Goal: Task Accomplishment & Management: Complete application form

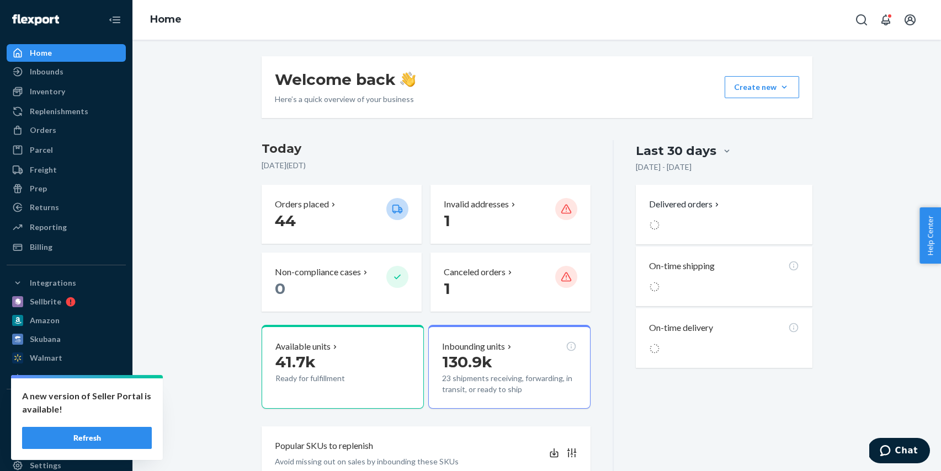
click at [102, 440] on button "Refresh" at bounding box center [87, 438] width 130 height 22
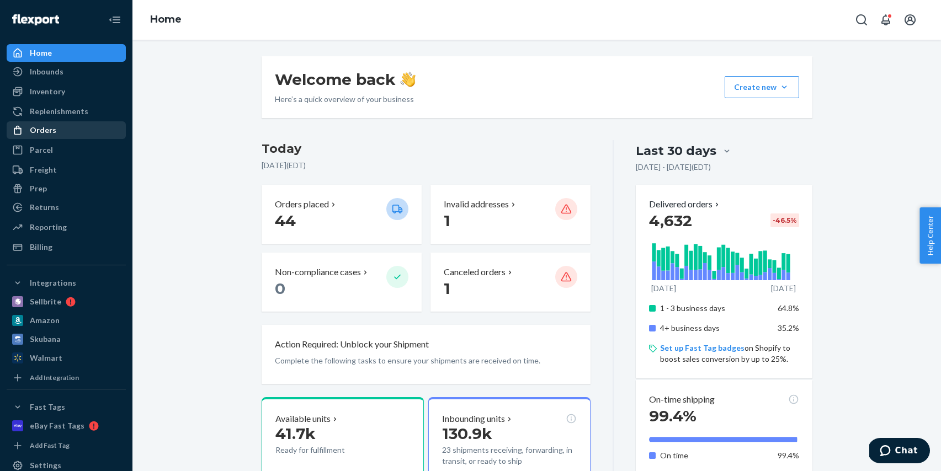
click at [56, 130] on div "Orders" at bounding box center [66, 130] width 117 height 15
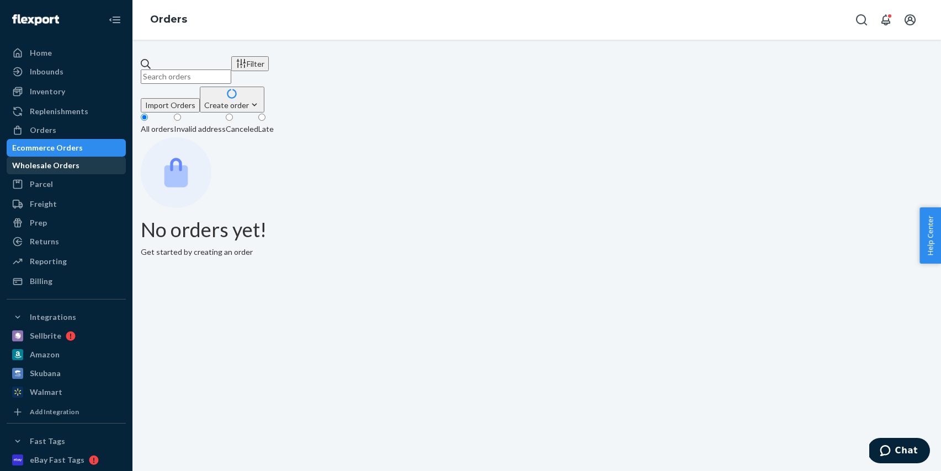
click at [77, 164] on div "Wholesale Orders" at bounding box center [45, 165] width 67 height 11
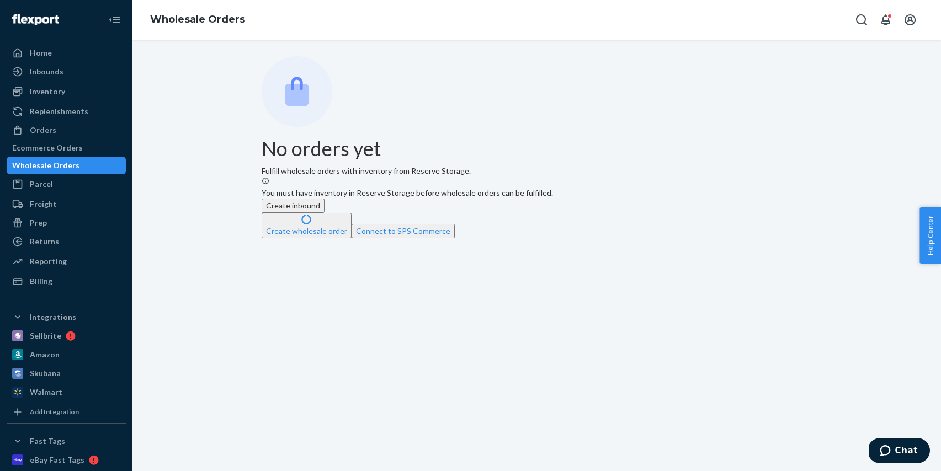
click at [97, 162] on div "Wholesale Orders" at bounding box center [66, 165] width 117 height 15
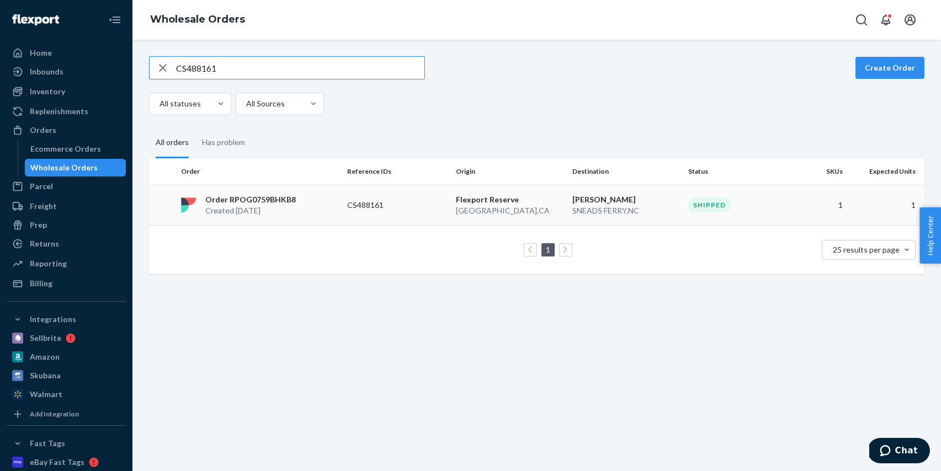
type input "CS488161"
click at [419, 220] on td "CS488161" at bounding box center [397, 205] width 109 height 40
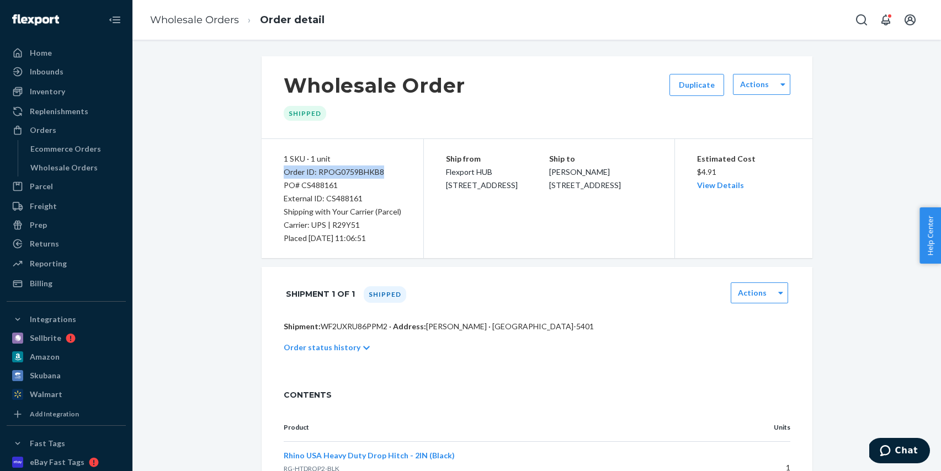
drag, startPoint x: 384, startPoint y: 171, endPoint x: 280, endPoint y: 171, distance: 103.8
click at [280, 171] on div "1 SKU · 1 unit Order ID: RPOG0759BHKB8 PO# CS488161 External ID: CS488161 Shipp…" at bounding box center [343, 198] width 162 height 119
copy div "Order ID: RPOG0759BHKB8"
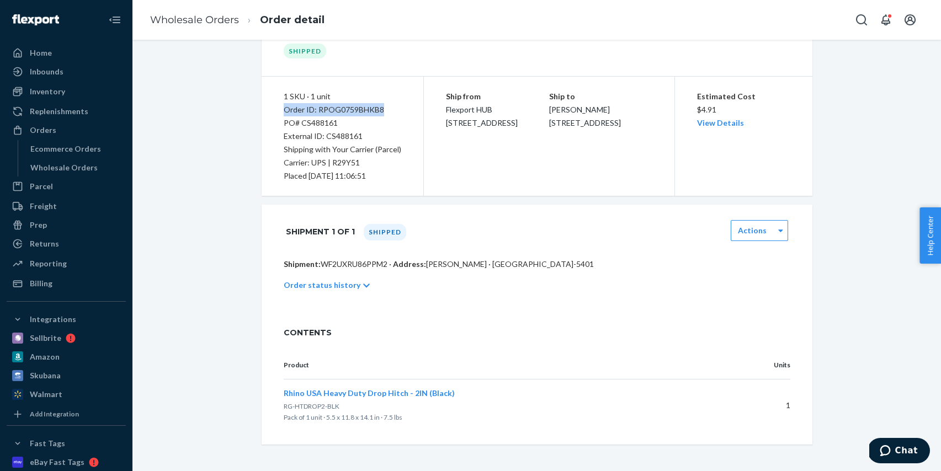
drag, startPoint x: 72, startPoint y: 94, endPoint x: 134, endPoint y: 118, distance: 65.5
click at [72, 94] on div "Inventory" at bounding box center [66, 91] width 117 height 15
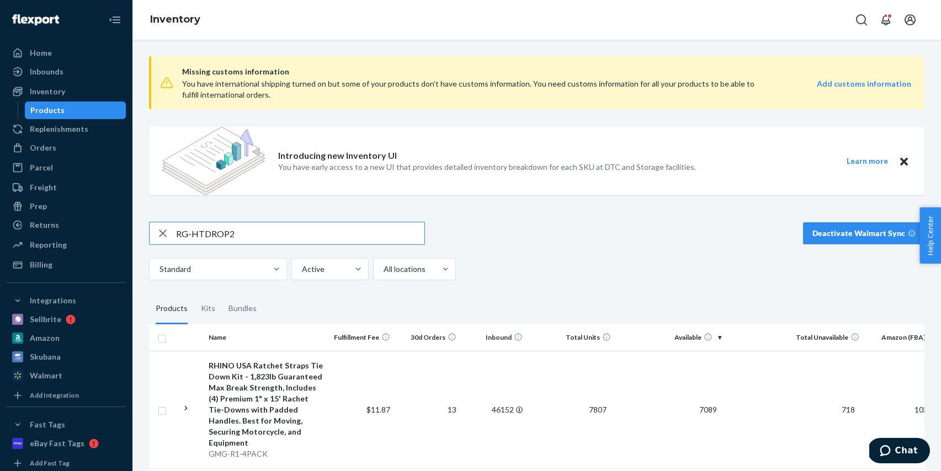
type input "RG-HTDROP2"
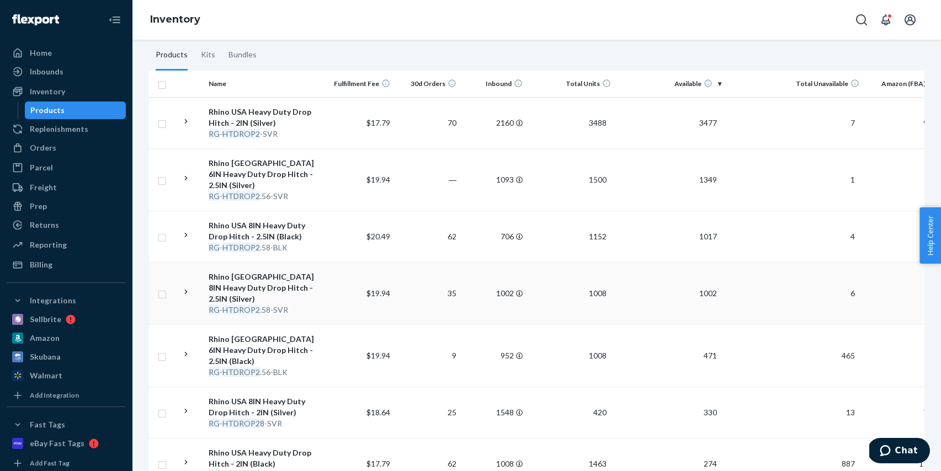
scroll to position [267, 0]
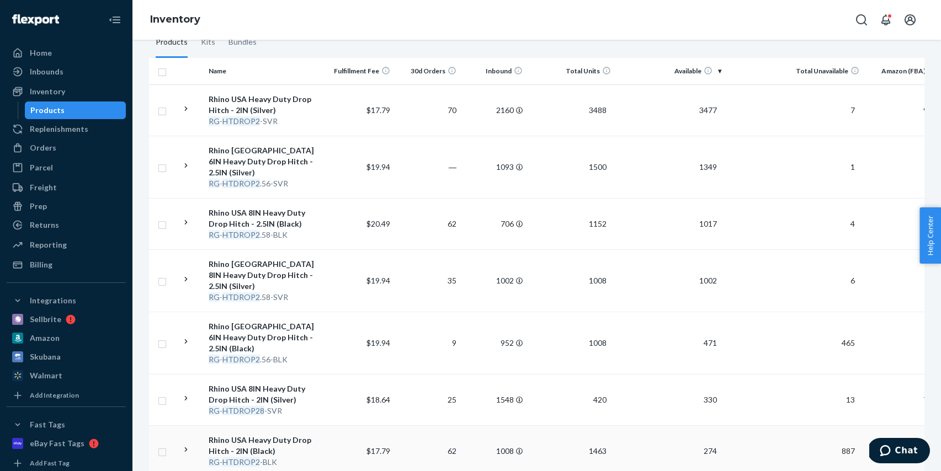
click at [325, 426] on td "Rhino USA Heavy Duty Drop Hitch - 2IN (Black) RG - HTDROP2 -BLK" at bounding box center [266, 451] width 124 height 51
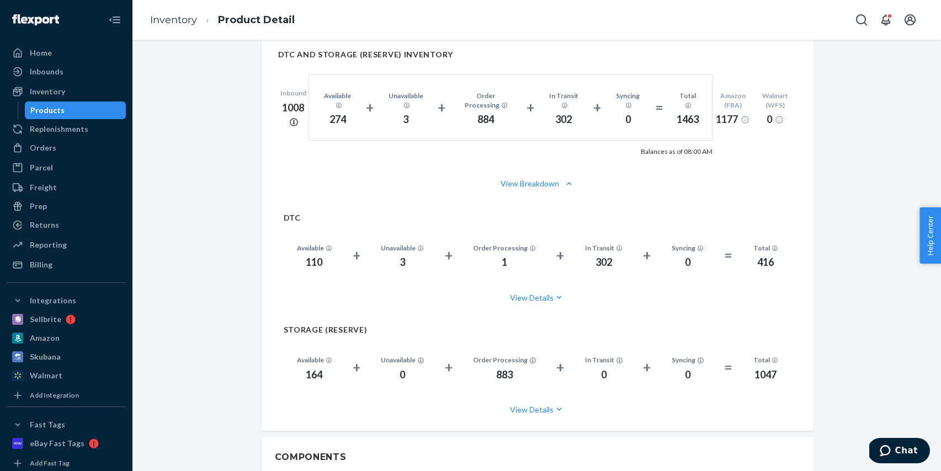
scroll to position [793, 0]
click at [71, 46] on div "Home" at bounding box center [66, 52] width 117 height 15
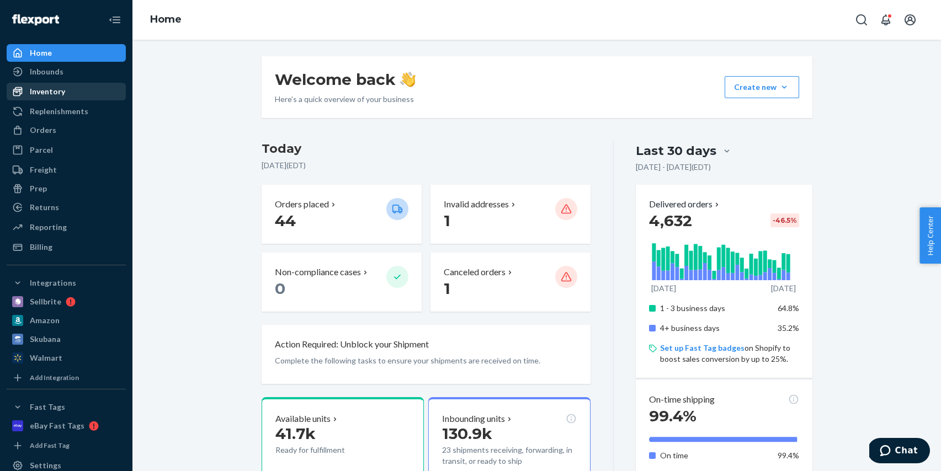
click at [57, 94] on div "Inventory" at bounding box center [47, 91] width 35 height 11
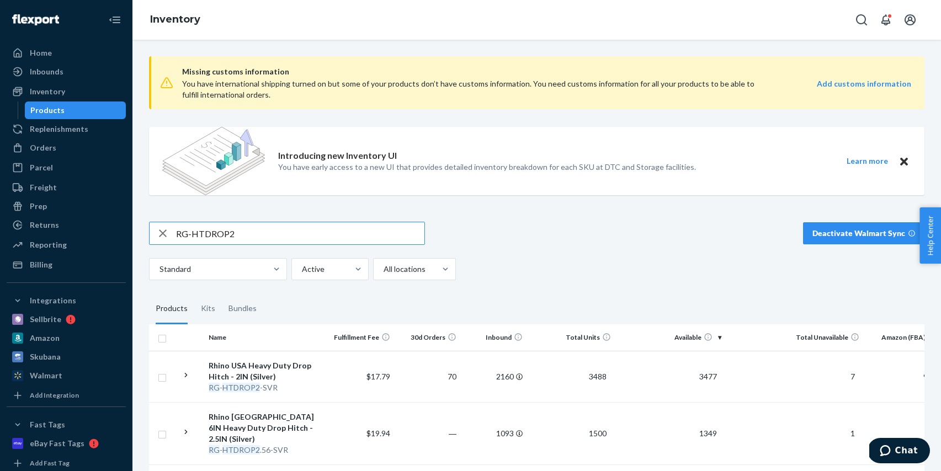
click at [274, 236] on input "RG-HTDROP2" at bounding box center [300, 233] width 248 height 22
paste input "-BLK"
type input "RG-HTDROP2-BLK"
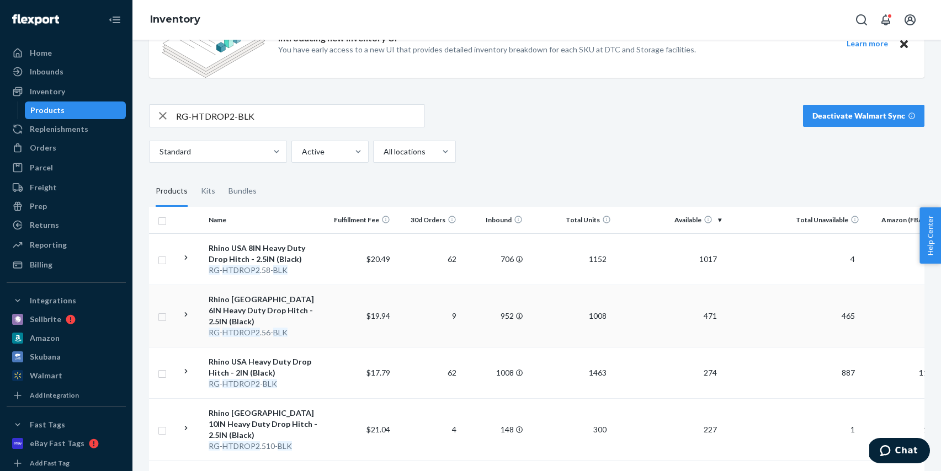
scroll to position [136, 0]
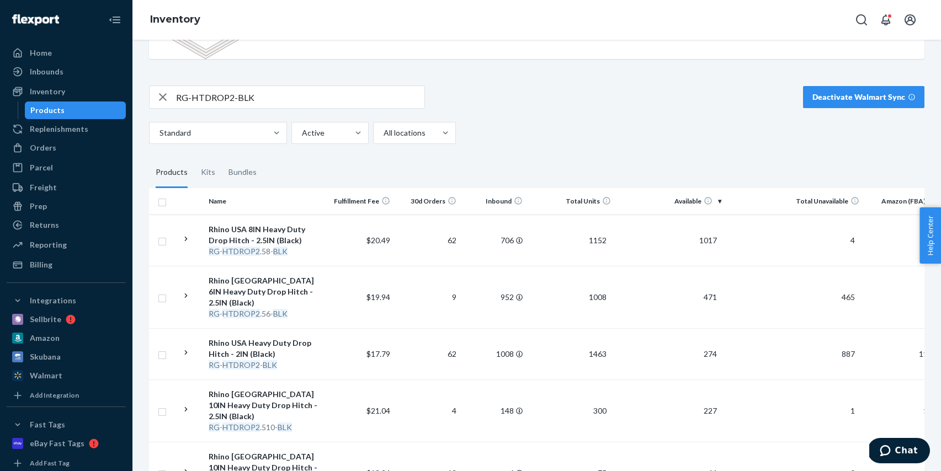
click at [332, 354] on td "$17.79" at bounding box center [361, 353] width 66 height 51
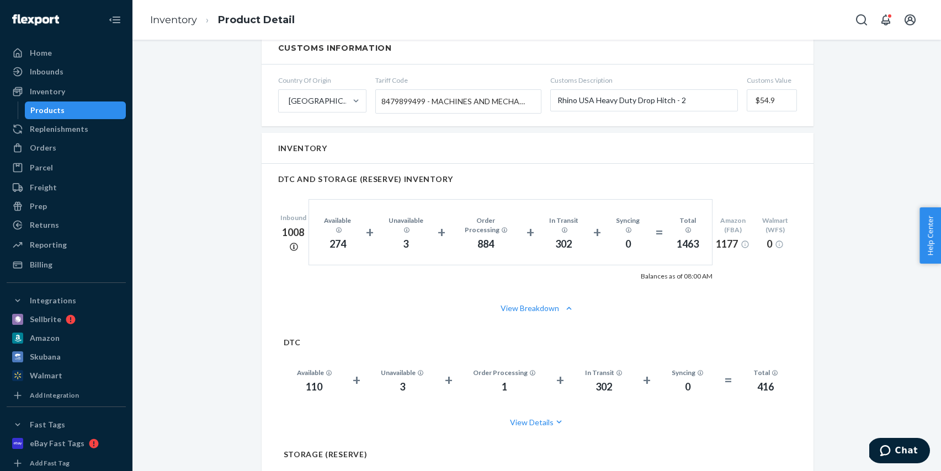
scroll to position [684, 0]
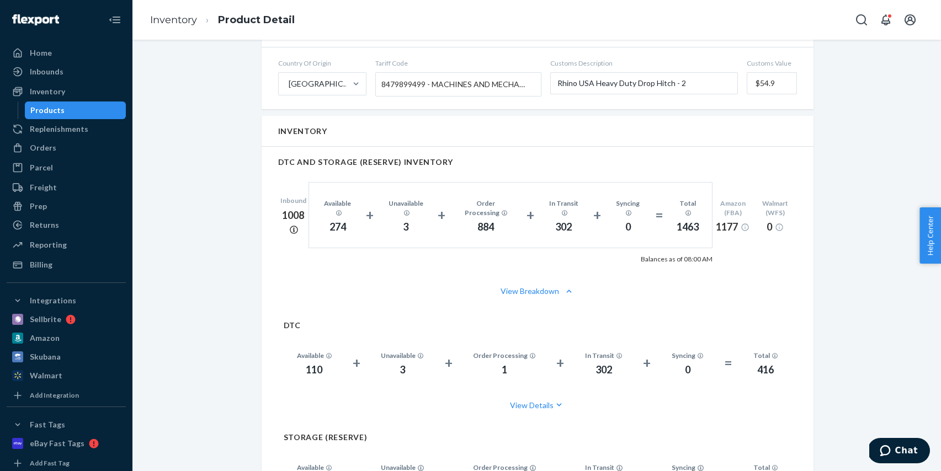
click at [114, 114] on div "Products" at bounding box center [75, 110] width 99 height 15
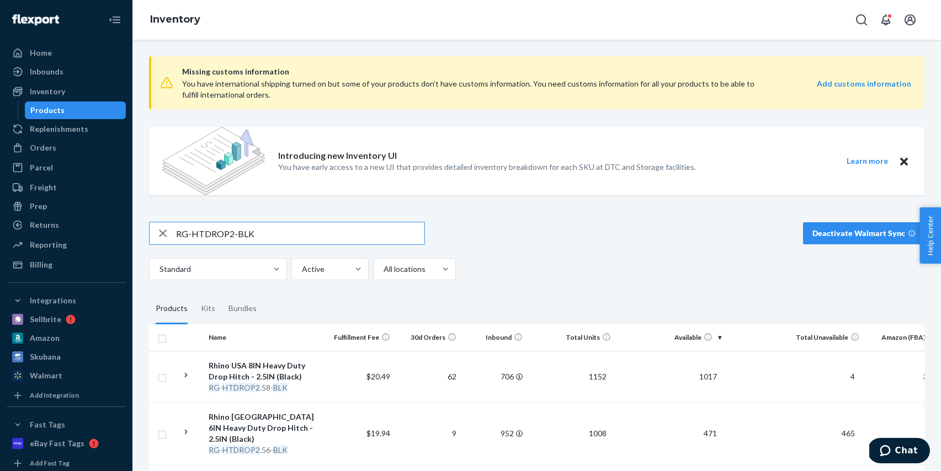
drag, startPoint x: 162, startPoint y: 236, endPoint x: 130, endPoint y: 236, distance: 32.0
click at [130, 236] on div "Home Inbounds Shipping Plans Problems Inventory Products Replenishments Orders …" at bounding box center [470, 235] width 941 height 471
type input "RNO-TIRE-REPAIR-KIT"
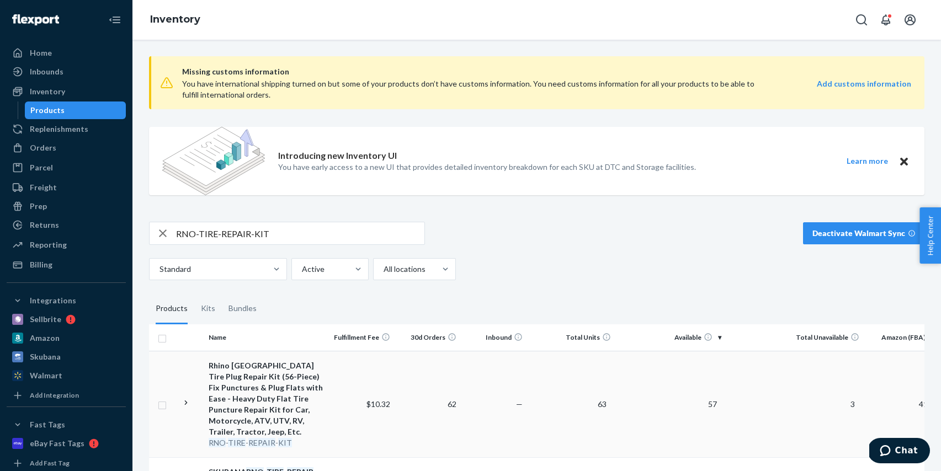
click at [335, 398] on td "$10.32" at bounding box center [361, 404] width 66 height 107
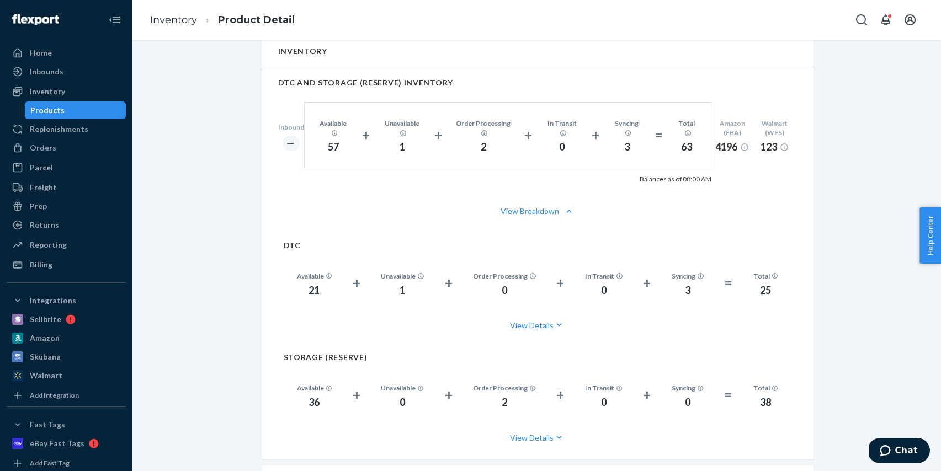
scroll to position [822, 0]
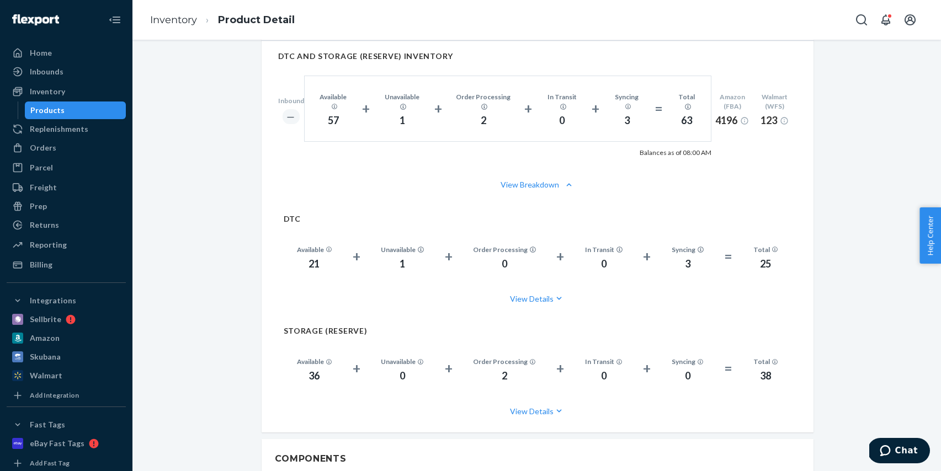
click at [108, 107] on div "Products" at bounding box center [75, 110] width 99 height 15
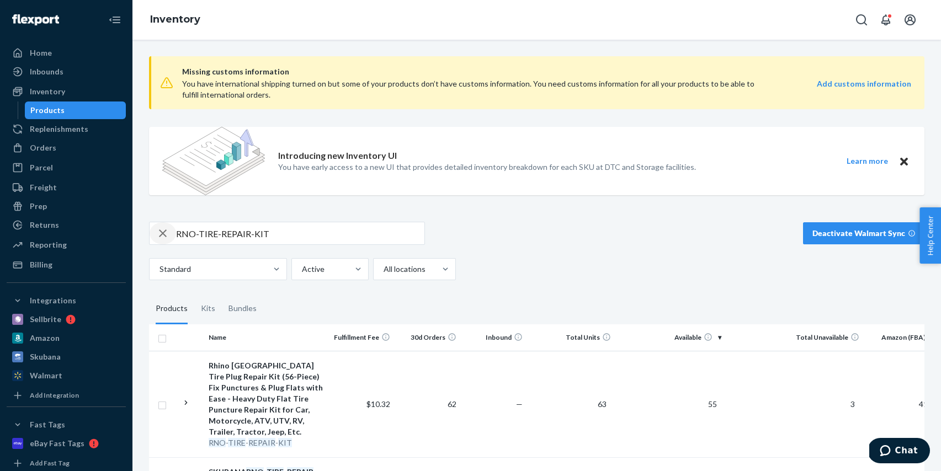
click at [157, 230] on icon "button" at bounding box center [162, 233] width 13 height 22
click at [225, 235] on input "text" at bounding box center [300, 233] width 248 height 22
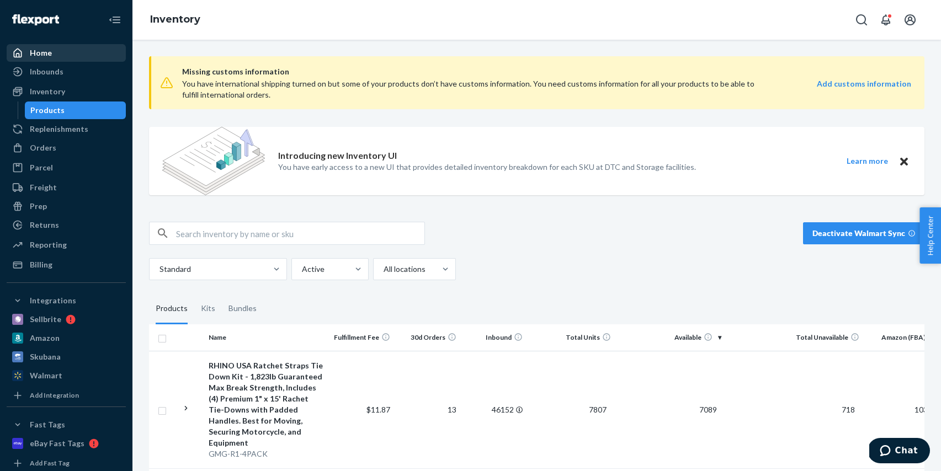
click at [73, 59] on div "Home" at bounding box center [66, 52] width 117 height 15
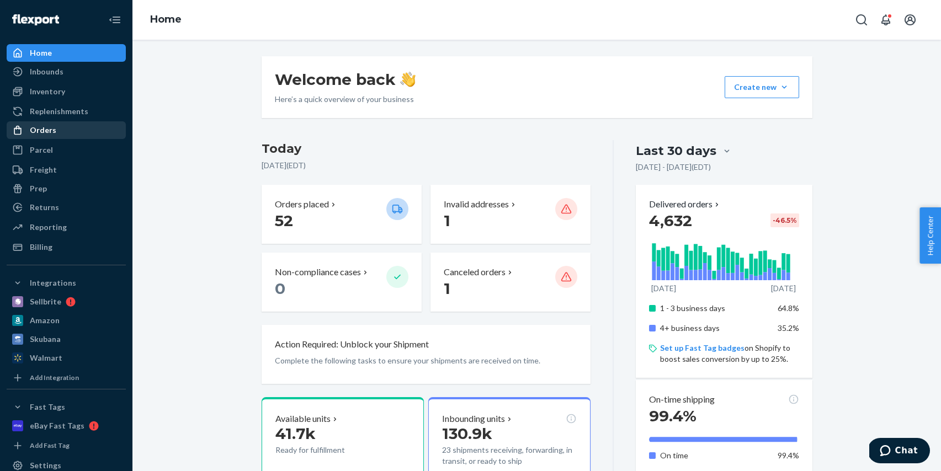
click at [71, 136] on div "Orders" at bounding box center [66, 130] width 117 height 15
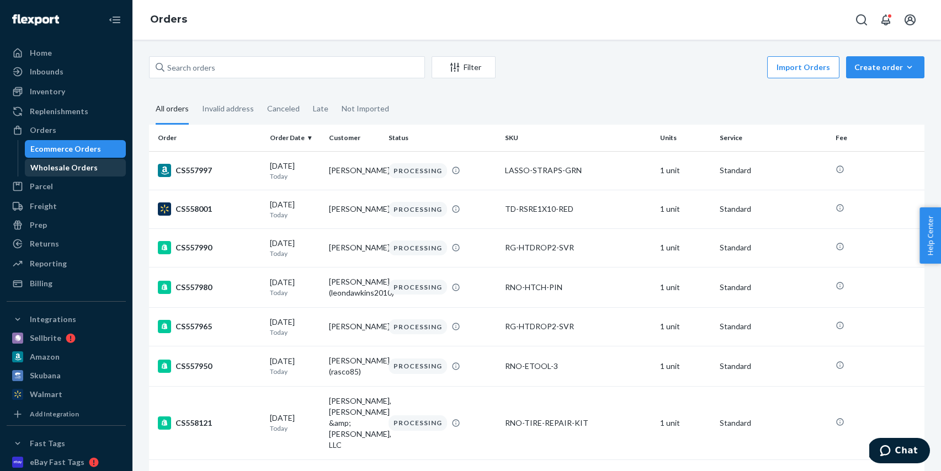
click at [73, 167] on div "Wholesale Orders" at bounding box center [63, 167] width 67 height 11
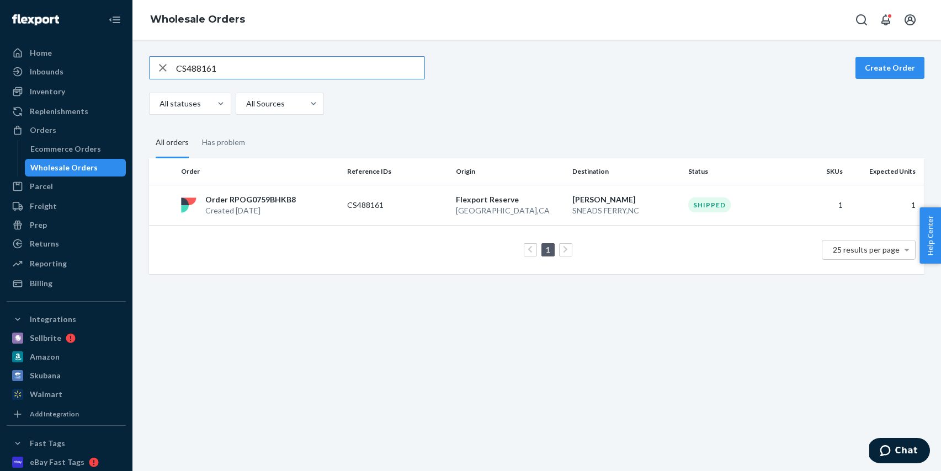
click at [163, 72] on icon "button" at bounding box center [162, 68] width 13 height 22
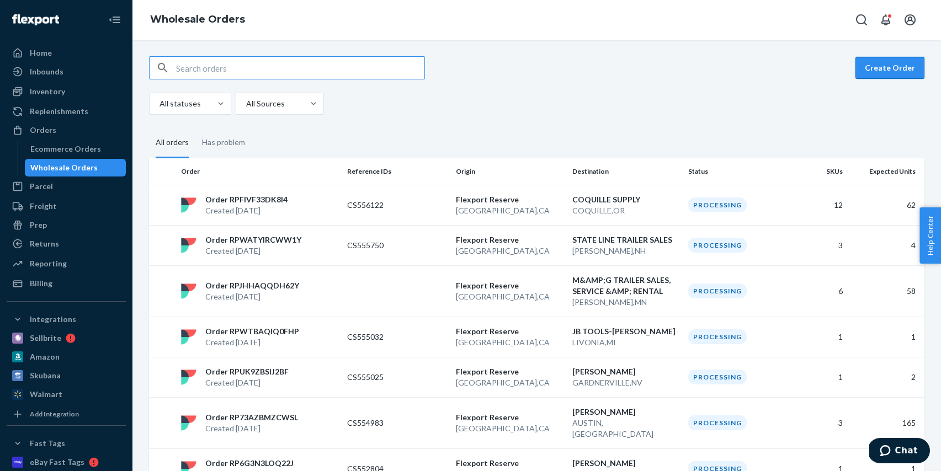
click at [893, 65] on button "Create Order" at bounding box center [890, 68] width 69 height 22
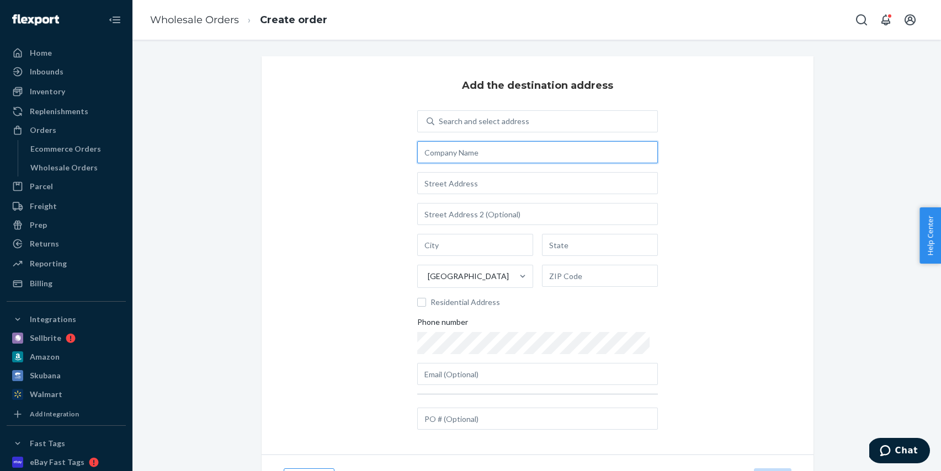
click at [458, 150] on input "text" at bounding box center [537, 152] width 241 height 22
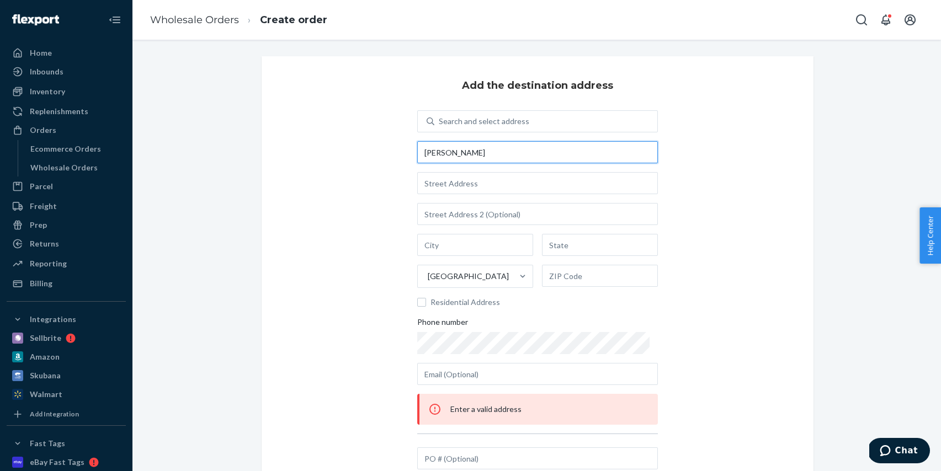
type input "[PERSON_NAME]"
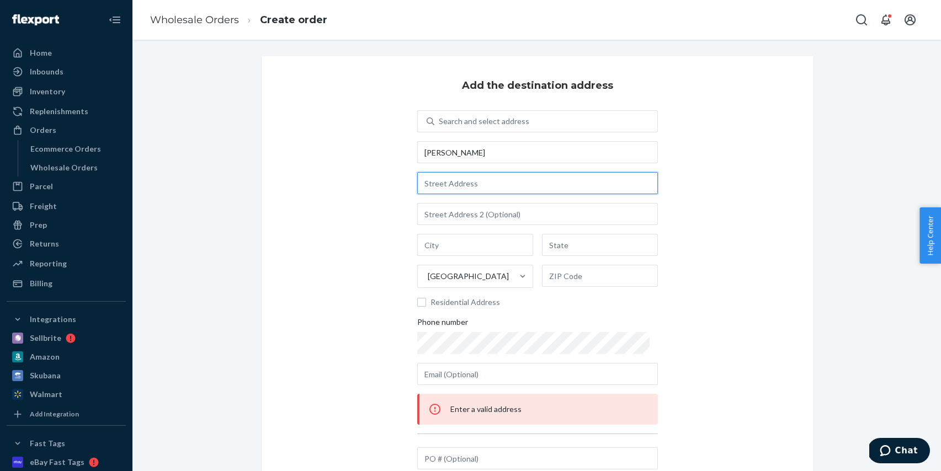
click at [452, 185] on input "text" at bounding box center [537, 183] width 241 height 22
type input "[STREET_ADDRESS][PERSON_NAME]"
type input "[GEOGRAPHIC_DATA]"
type input "GA"
type input "30189"
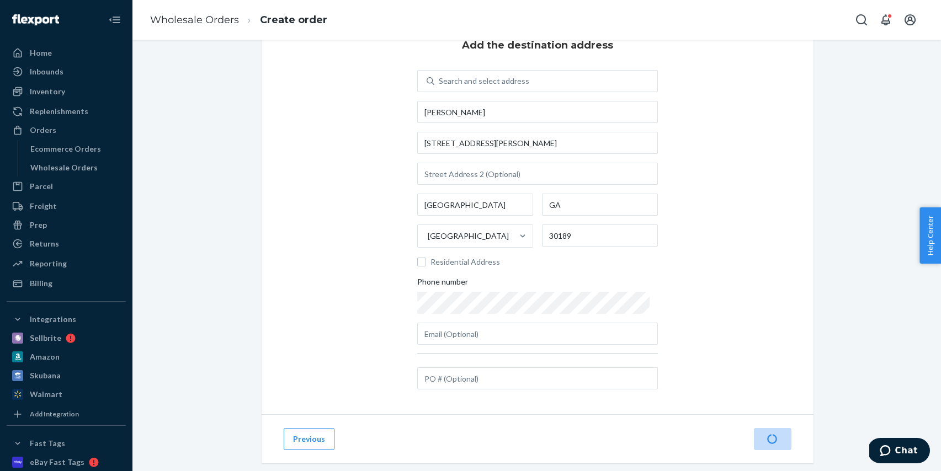
scroll to position [59, 0]
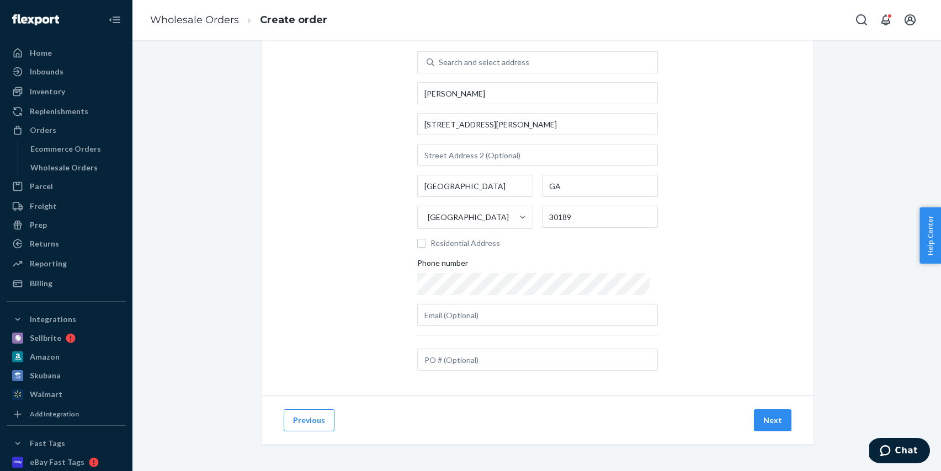
click at [771, 420] on button "Next" at bounding box center [773, 421] width 38 height 22
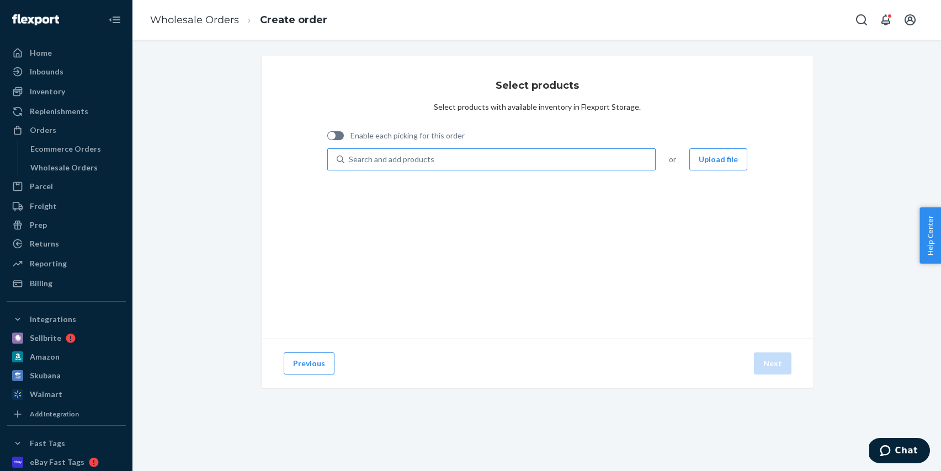
click at [390, 160] on div "Search and add products" at bounding box center [392, 159] width 86 height 11
click at [350, 160] on input "Search and add products" at bounding box center [349, 159] width 1 height 11
type input "td-rsre"
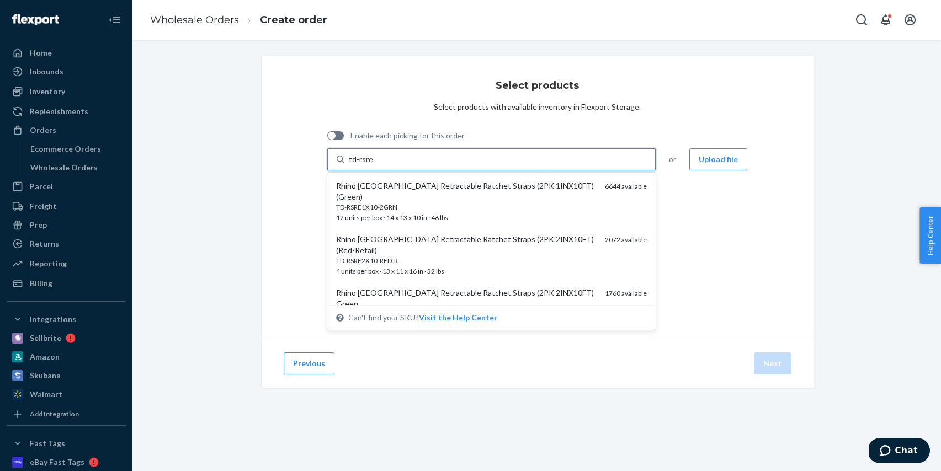
drag, startPoint x: 387, startPoint y: 188, endPoint x: 370, endPoint y: 165, distance: 28.4
click at [386, 187] on div "Rhino [GEOGRAPHIC_DATA] Retractable Ratchet Straps (2PK 1INX10FT) (Green)" at bounding box center [466, 192] width 261 height 22
click at [374, 165] on input "td-rsre" at bounding box center [361, 159] width 25 height 11
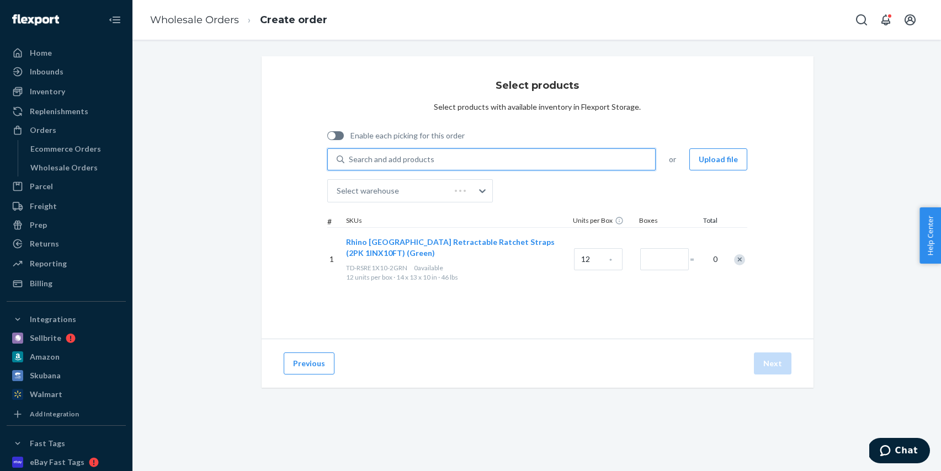
drag, startPoint x: 335, startPoint y: 137, endPoint x: 387, endPoint y: 150, distance: 53.4
click at [335, 137] on div at bounding box center [335, 135] width 17 height 9
checkbox input "true"
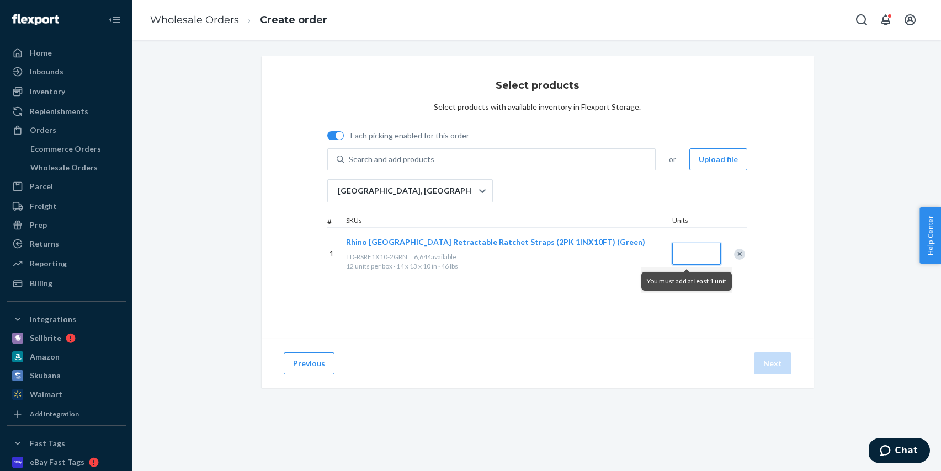
click at [695, 250] on input "Quantity" at bounding box center [696, 254] width 49 height 22
type input "1"
click at [781, 365] on button "Next" at bounding box center [773, 364] width 38 height 22
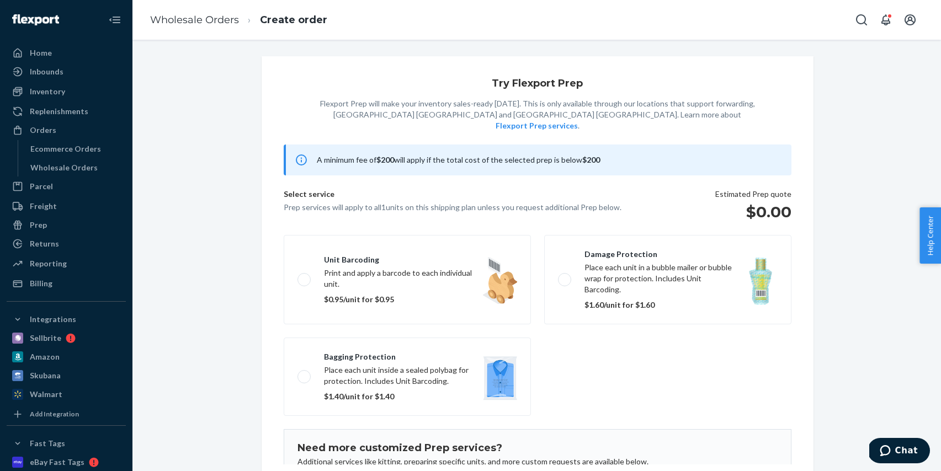
drag, startPoint x: 288, startPoint y: 197, endPoint x: 623, endPoint y: 194, distance: 335.7
click at [623, 194] on div "Select service Prep services will apply to all 1 units on this shipping plan un…" at bounding box center [538, 205] width 508 height 33
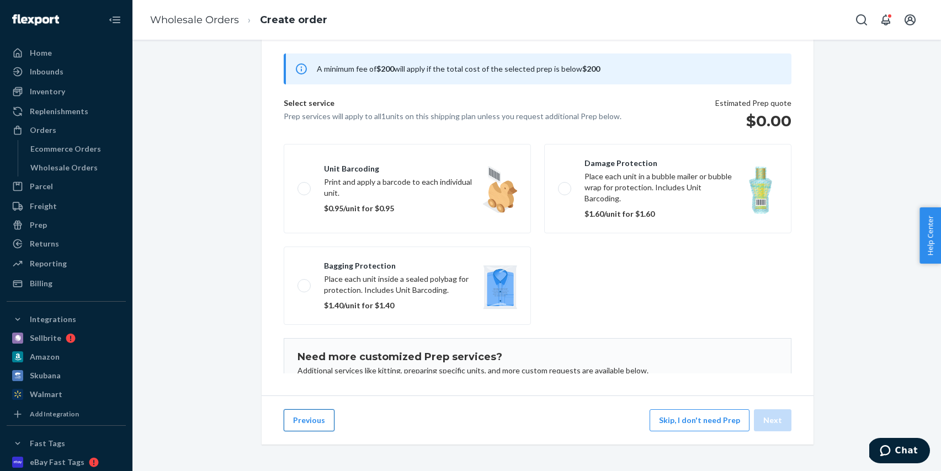
click at [308, 414] on button "Previous" at bounding box center [309, 421] width 51 height 22
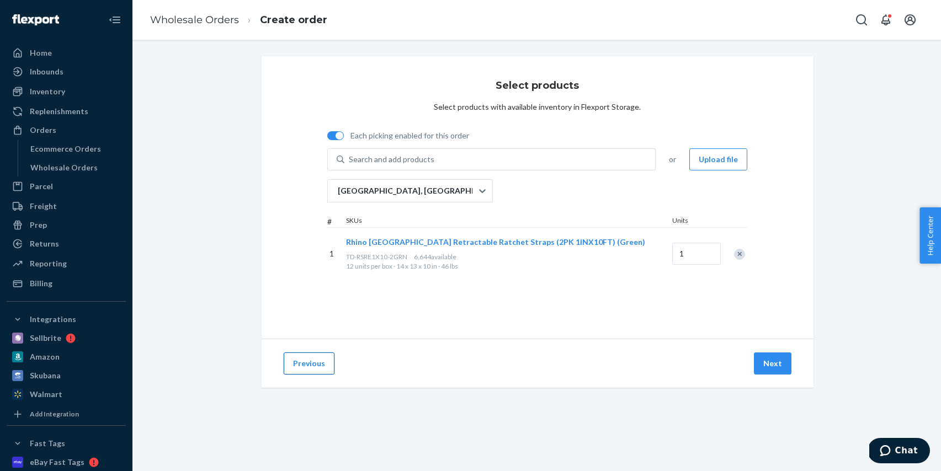
click at [305, 373] on button "Previous" at bounding box center [309, 364] width 51 height 22
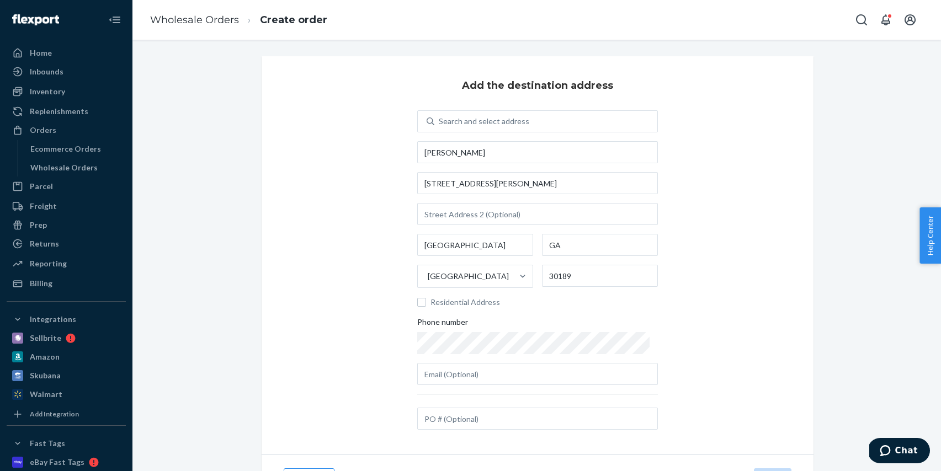
scroll to position [59, 0]
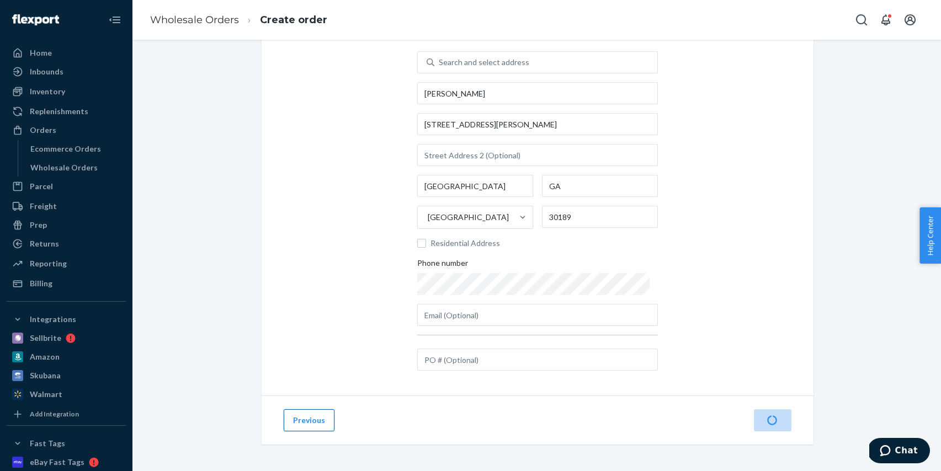
click at [301, 425] on button "Previous" at bounding box center [309, 421] width 51 height 22
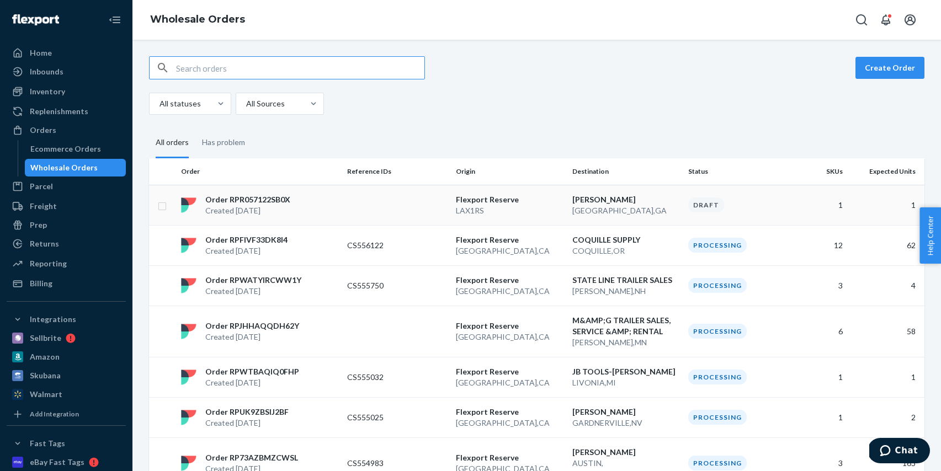
click at [442, 206] on td at bounding box center [397, 205] width 109 height 40
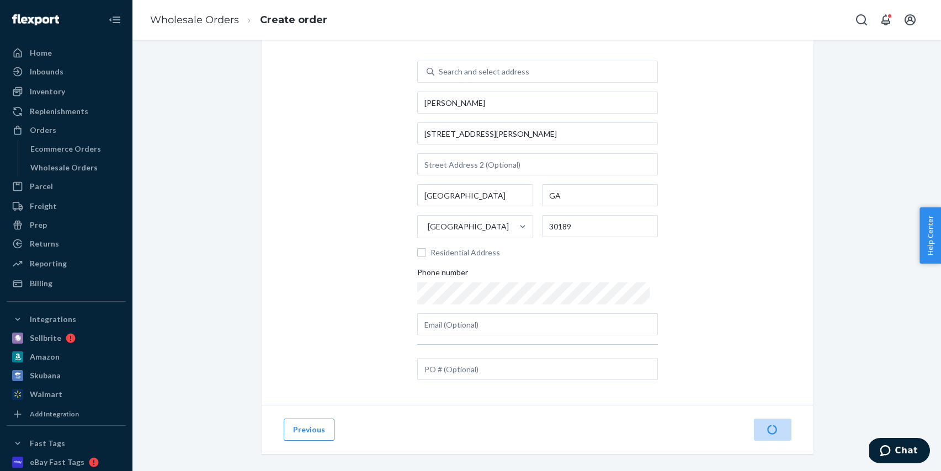
scroll to position [59, 0]
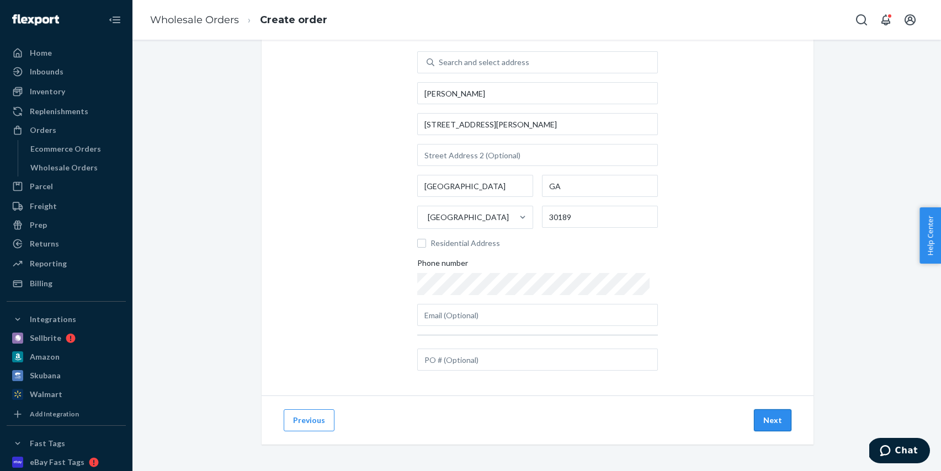
click at [775, 421] on button "Next" at bounding box center [773, 421] width 38 height 22
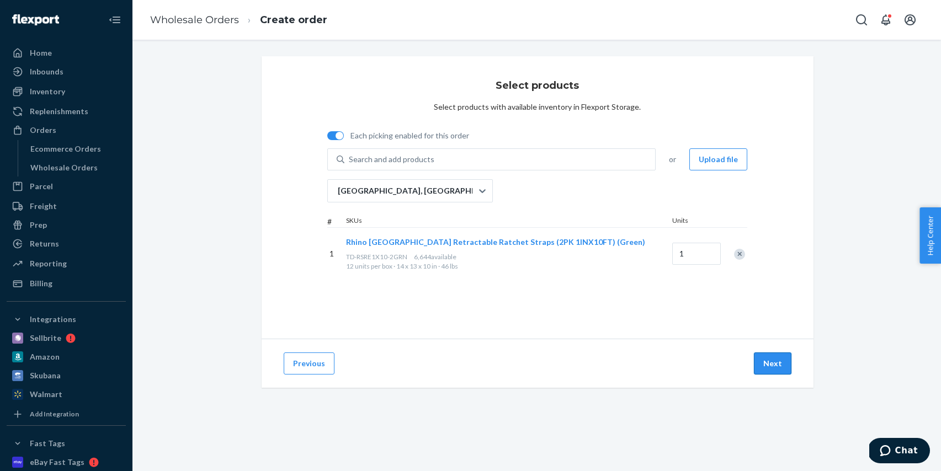
click at [791, 365] on button "Next" at bounding box center [773, 364] width 38 height 22
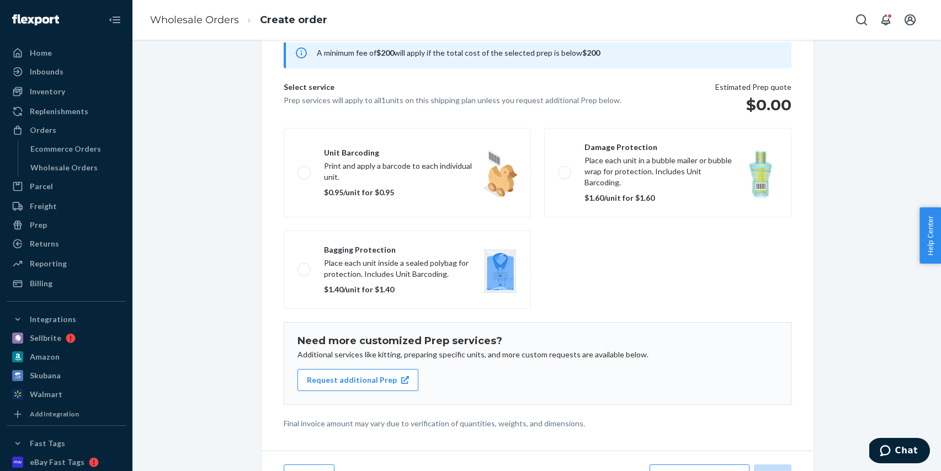
scroll to position [91, 0]
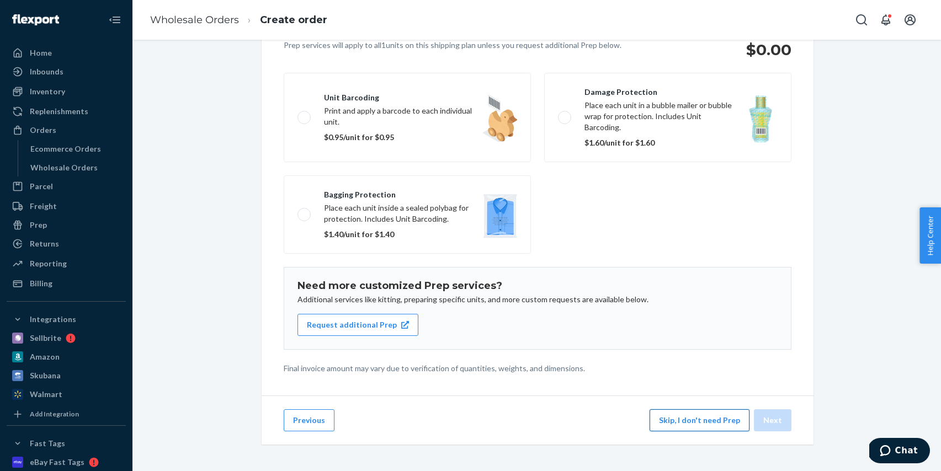
click at [688, 412] on button "Skip, I don't need Prep" at bounding box center [700, 421] width 100 height 22
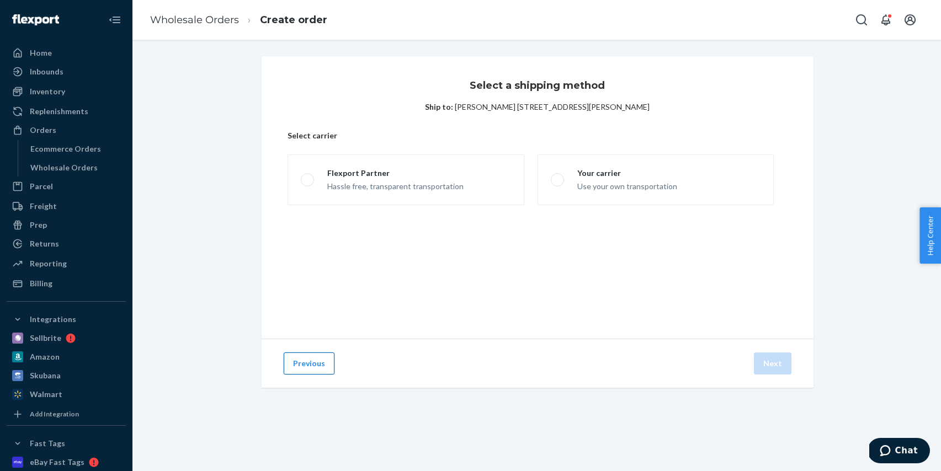
click at [285, 361] on button "Previous" at bounding box center [309, 364] width 51 height 22
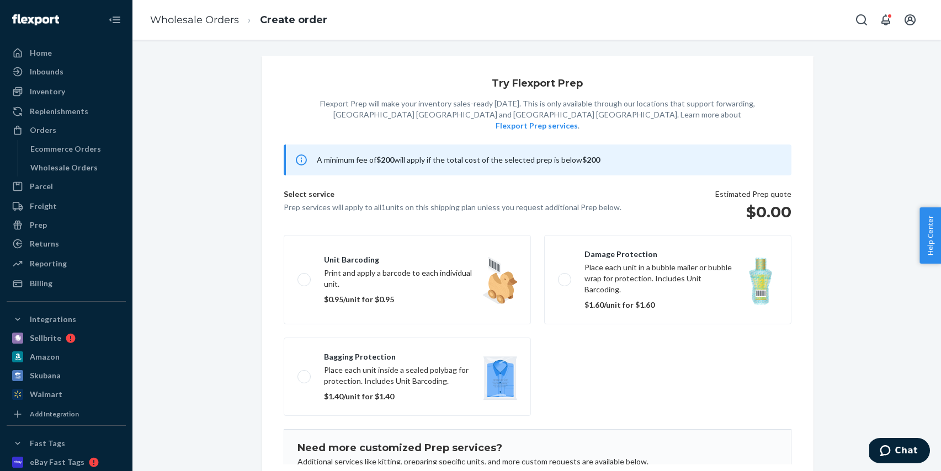
scroll to position [91, 0]
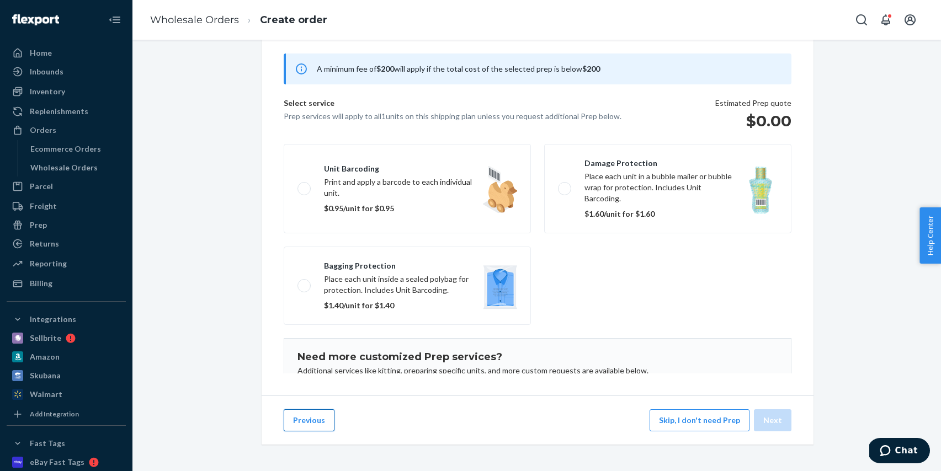
click at [312, 422] on button "Previous" at bounding box center [309, 421] width 51 height 22
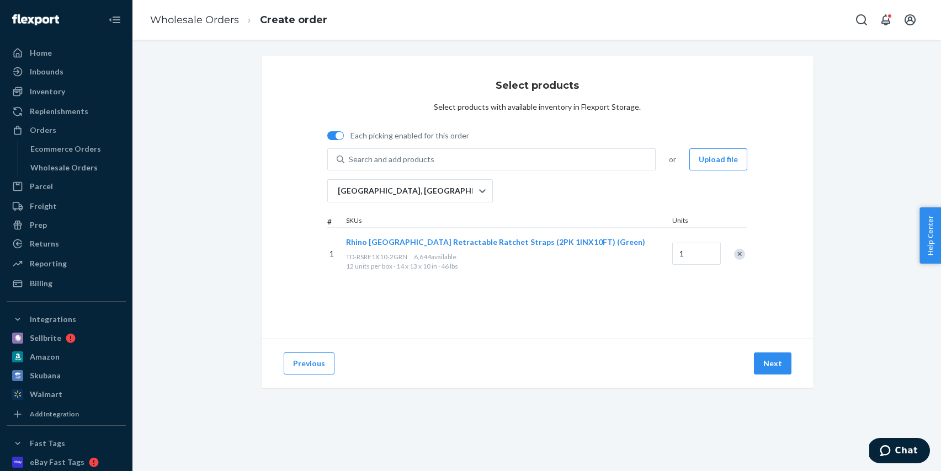
scroll to position [0, 0]
click at [316, 369] on button "Previous" at bounding box center [309, 364] width 51 height 22
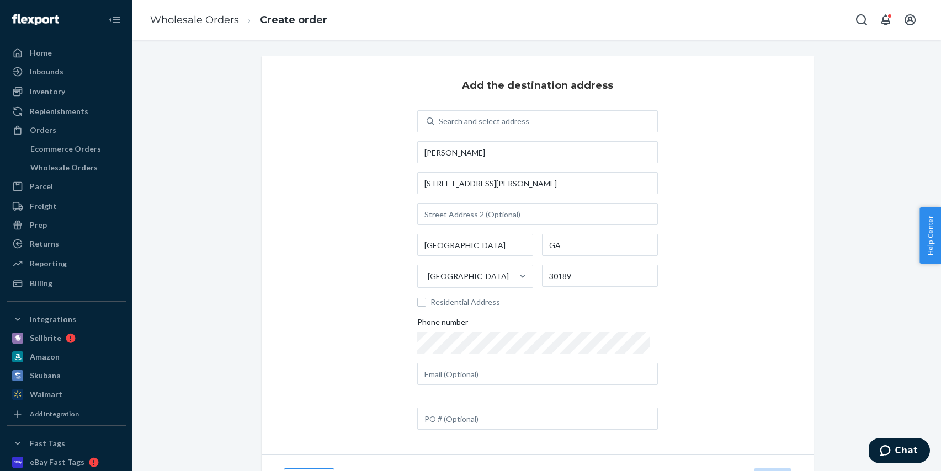
scroll to position [59, 0]
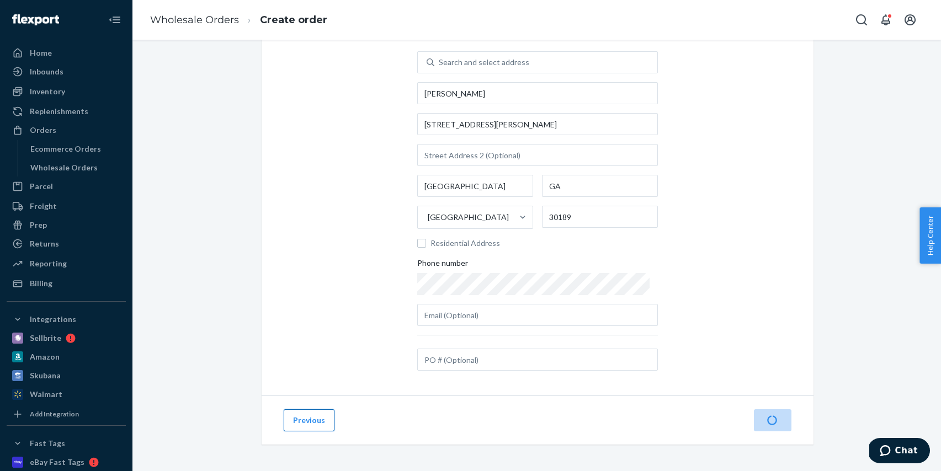
click at [322, 420] on button "Previous" at bounding box center [309, 421] width 51 height 22
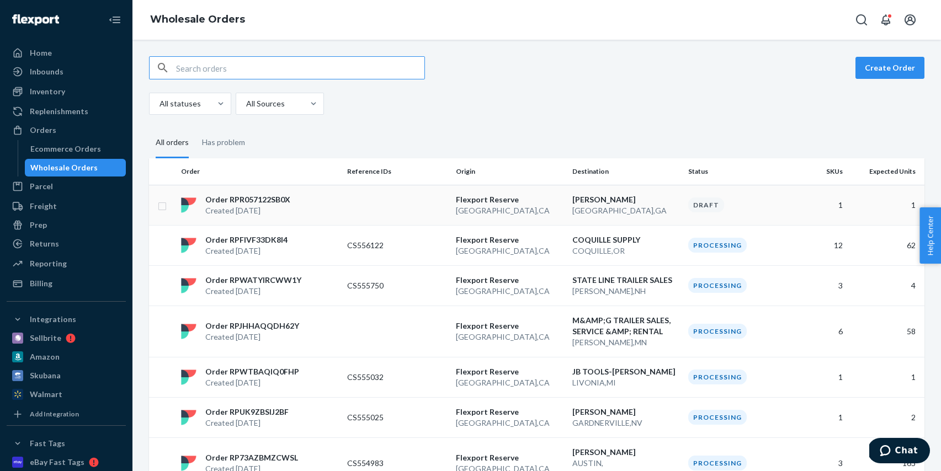
click at [163, 206] on input "checkbox" at bounding box center [162, 205] width 9 height 12
checkbox input "true"
click at [838, 68] on button "Delete Order" at bounding box center [813, 68] width 68 height 22
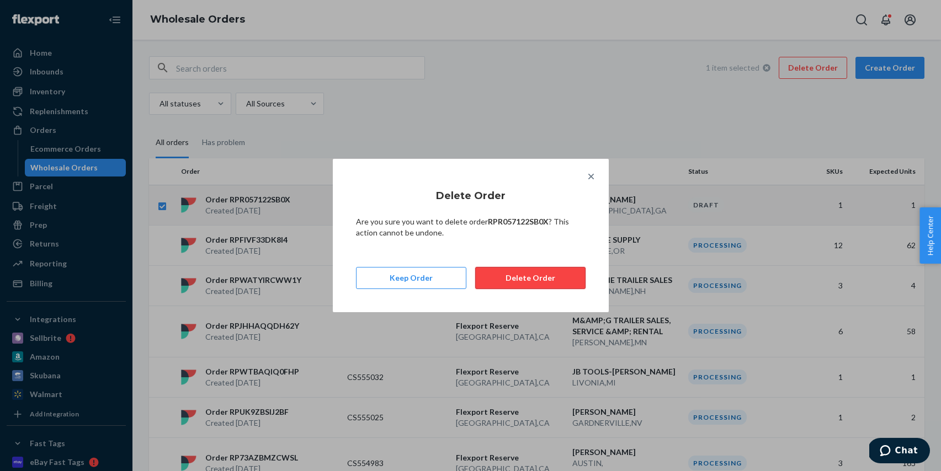
click at [547, 275] on button "Delete Order" at bounding box center [530, 278] width 110 height 22
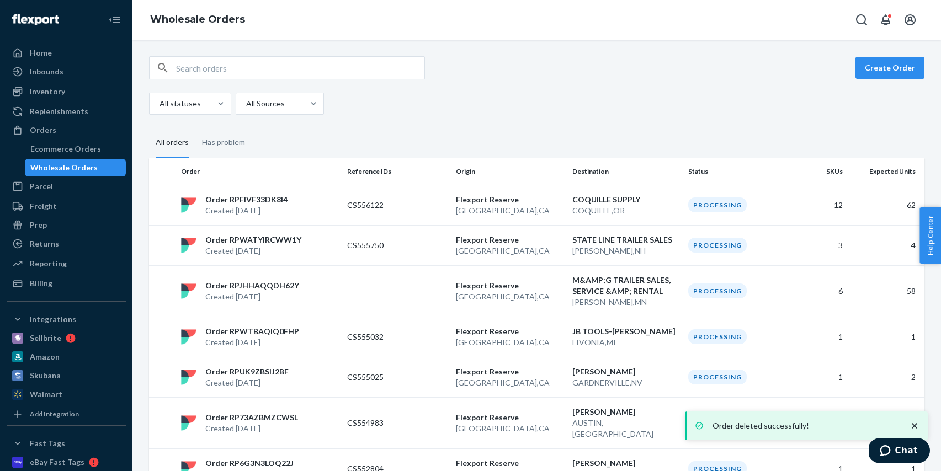
click at [433, 293] on td at bounding box center [397, 291] width 109 height 51
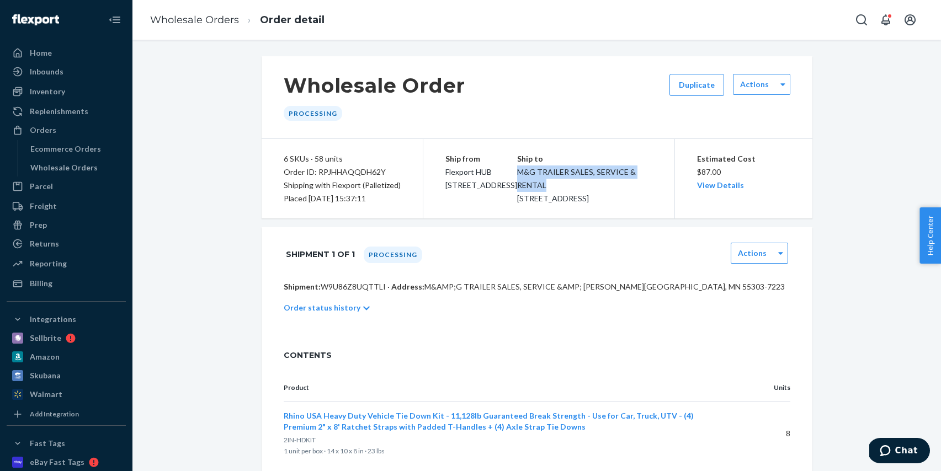
drag, startPoint x: 525, startPoint y: 172, endPoint x: 637, endPoint y: 182, distance: 112.5
click at [637, 182] on div "Ship to M&G TRAILER SALES, SERVICE & RENTAL [STREET_ADDRESS]" at bounding box center [585, 178] width 136 height 53
copy span "M&G TRAILER SALES, SERVICE & RENTAL"
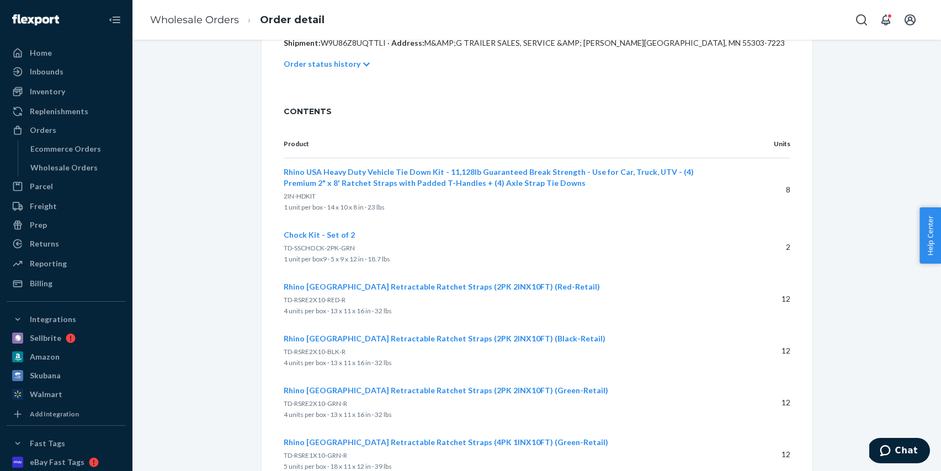
scroll to position [306, 0]
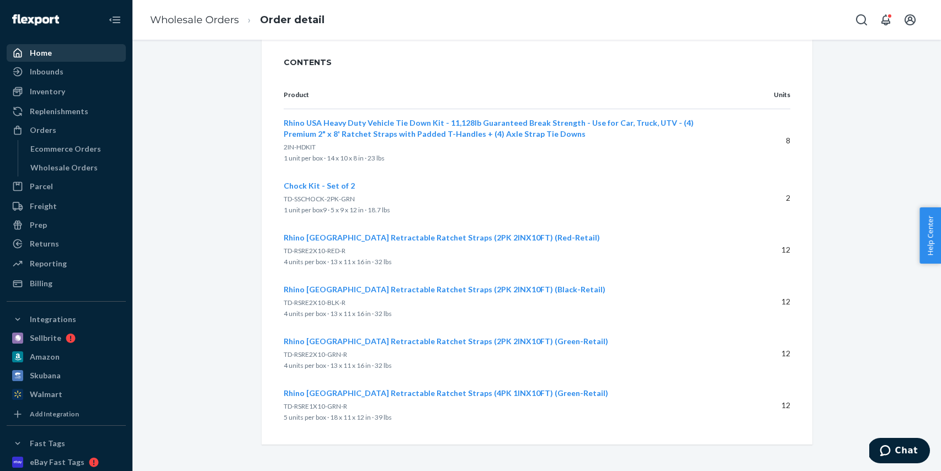
click at [54, 47] on div "Home" at bounding box center [66, 52] width 117 height 15
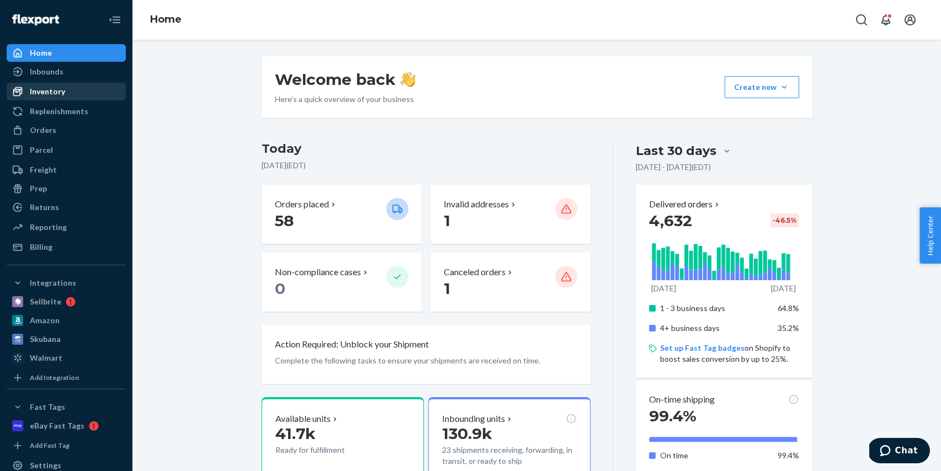
click at [68, 88] on div "Inventory" at bounding box center [66, 91] width 117 height 15
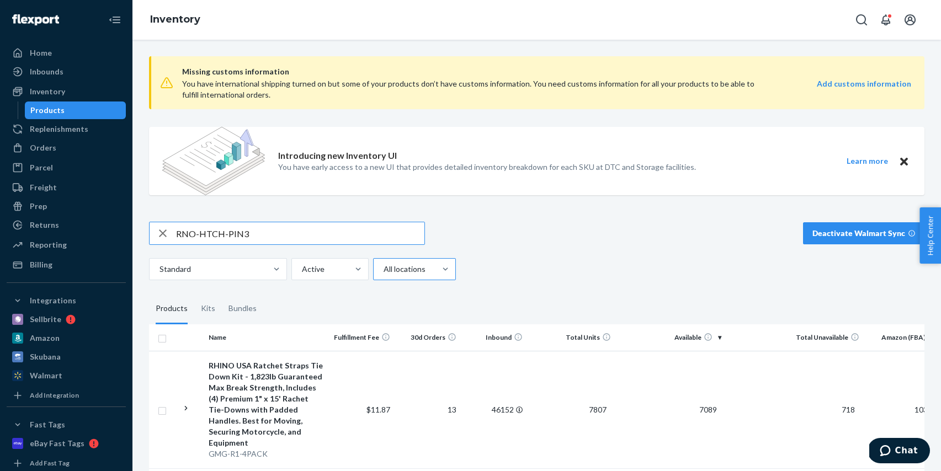
type input "RNO-HTCH-PIN3"
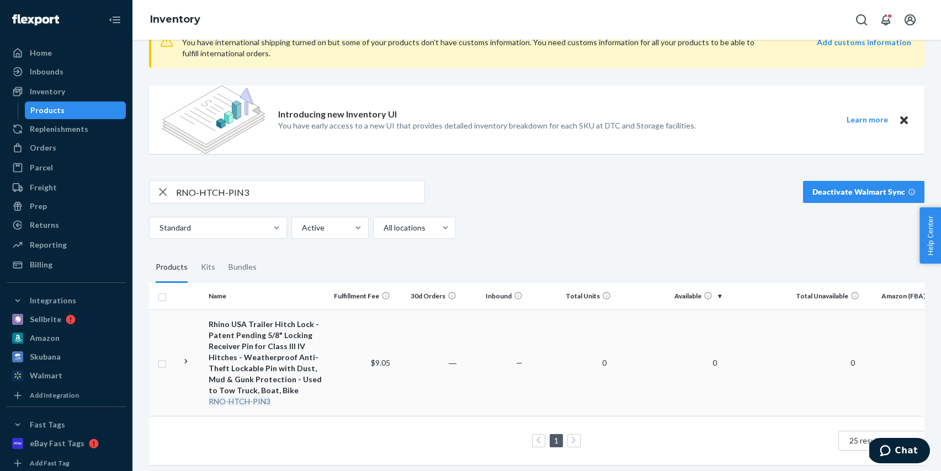
scroll to position [46, 0]
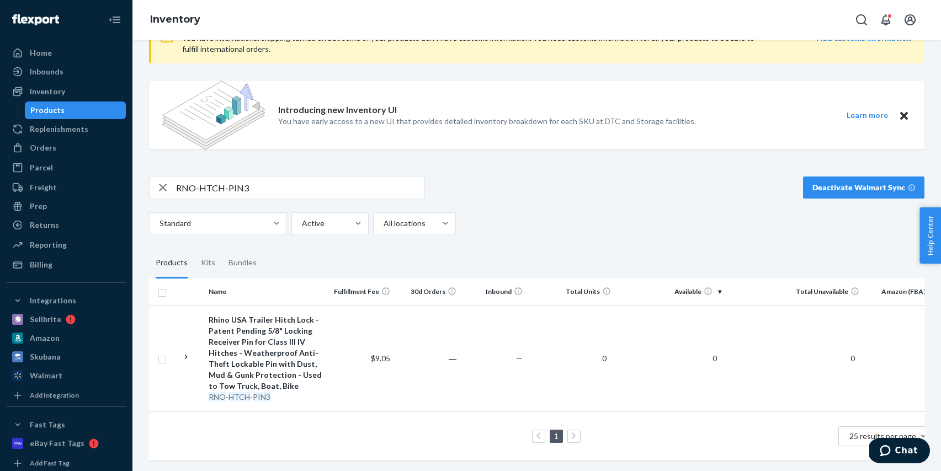
click at [426, 357] on td "―" at bounding box center [428, 358] width 66 height 107
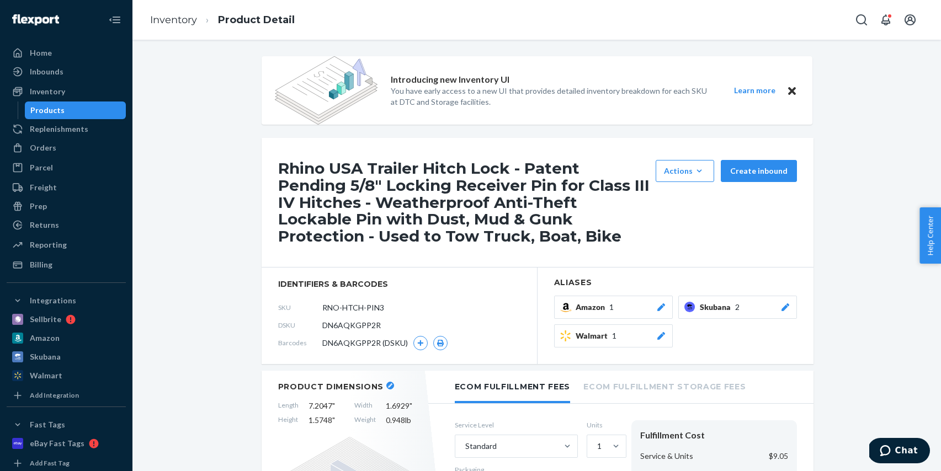
click at [98, 104] on div "Products" at bounding box center [75, 110] width 99 height 15
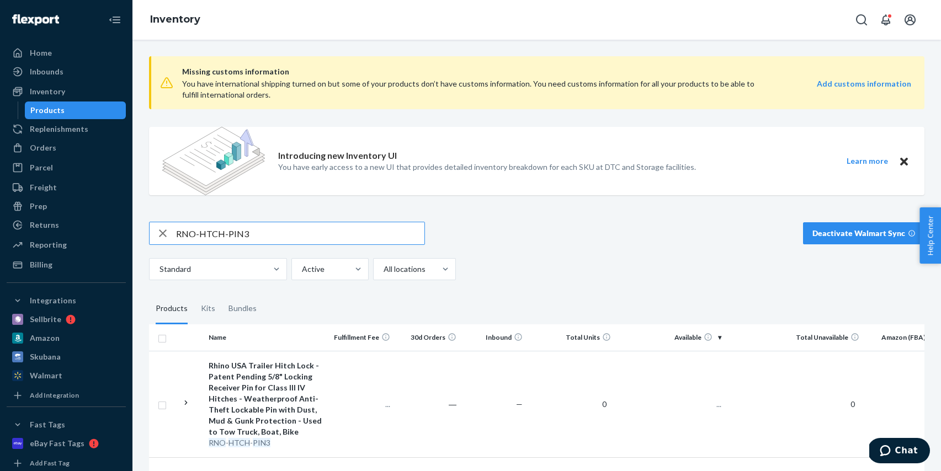
click at [263, 225] on input "RNO-HTCH-PIN3" at bounding box center [300, 233] width 248 height 22
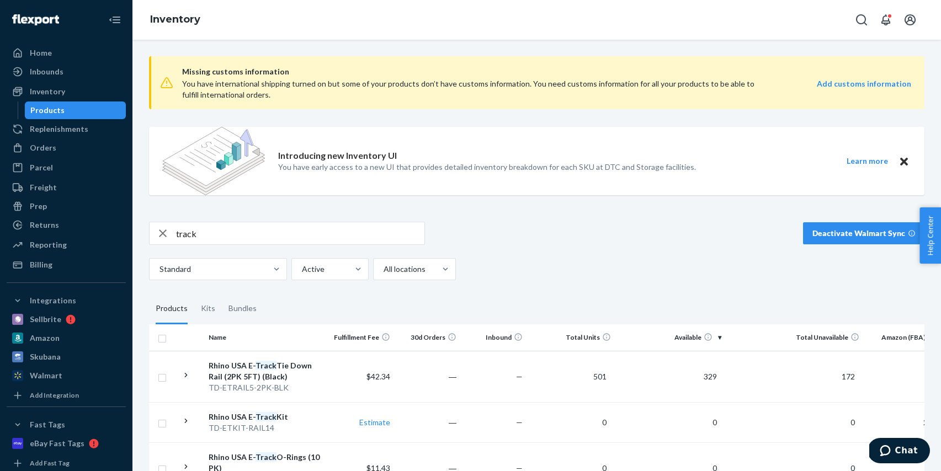
click at [211, 231] on input "track" at bounding box center [300, 233] width 248 height 22
type input "traction"
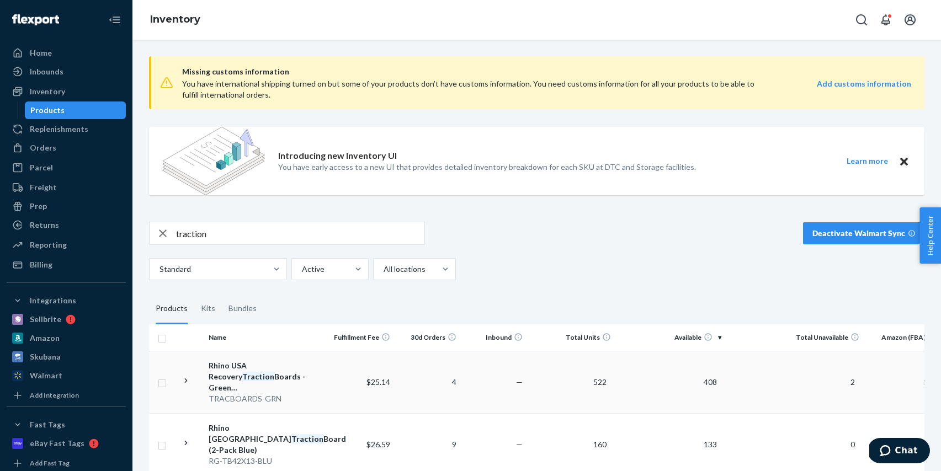
scroll to position [60, 0]
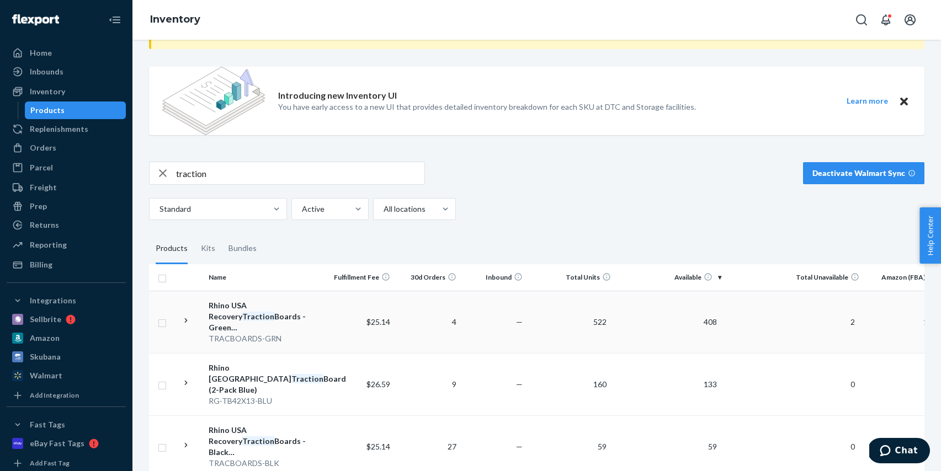
click at [341, 326] on td "$25.14" at bounding box center [361, 322] width 66 height 62
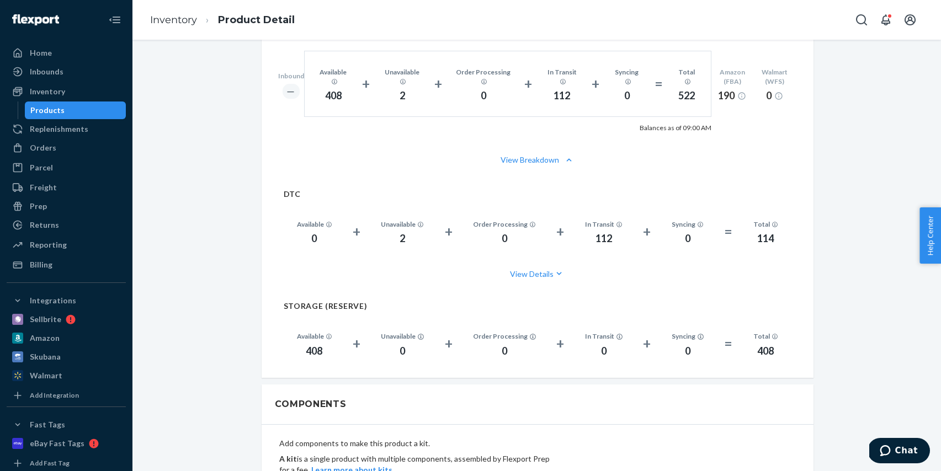
scroll to position [902, 0]
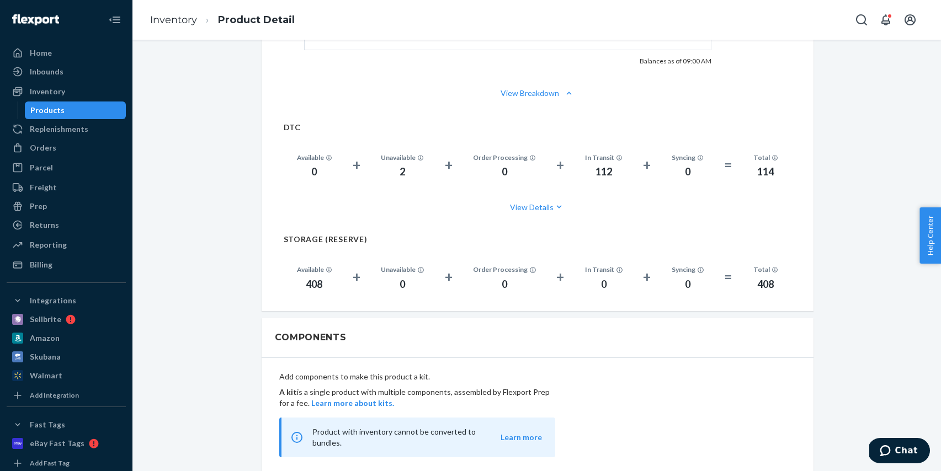
drag, startPoint x: 94, startPoint y: 113, endPoint x: 6, endPoint y: 156, distance: 97.5
click at [93, 113] on div "Products" at bounding box center [75, 110] width 99 height 15
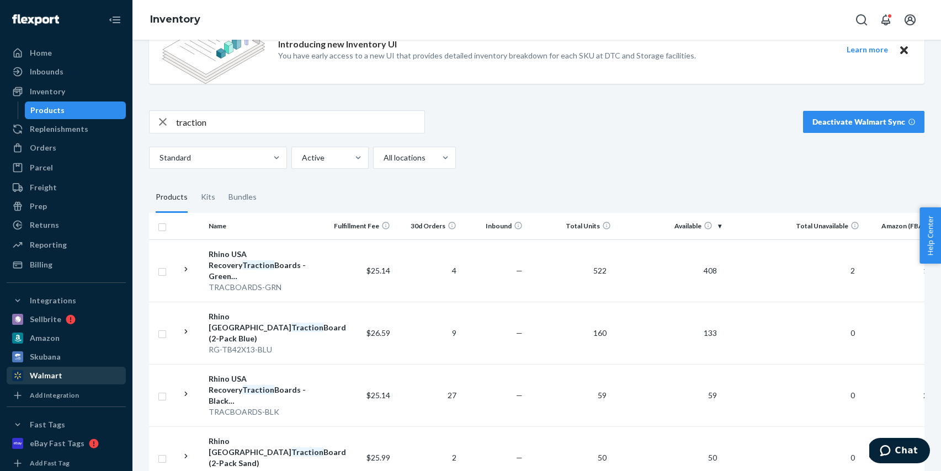
scroll to position [115, 0]
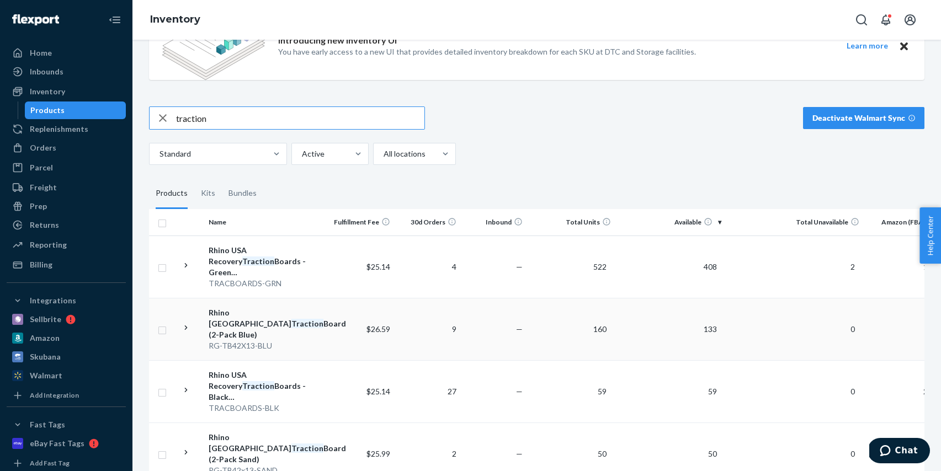
click at [332, 307] on td "$26.59" at bounding box center [361, 329] width 66 height 62
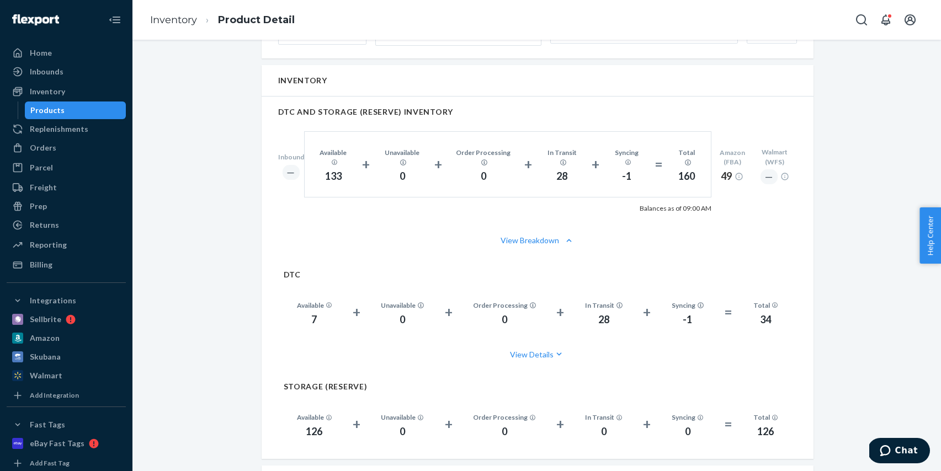
scroll to position [750, 0]
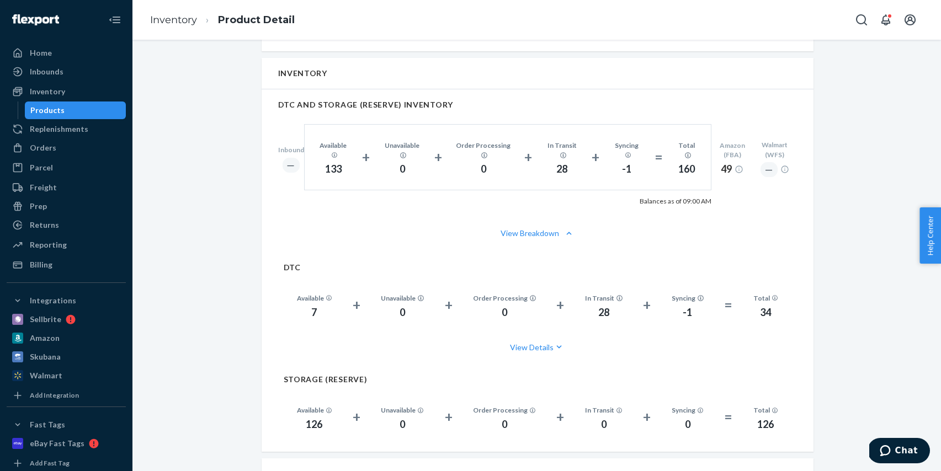
click at [126, 112] on div "Home Inbounds Shipping Plans Problems Inventory Products Replenishments Orders …" at bounding box center [66, 235] width 133 height 471
click at [100, 112] on div "Products" at bounding box center [75, 110] width 99 height 15
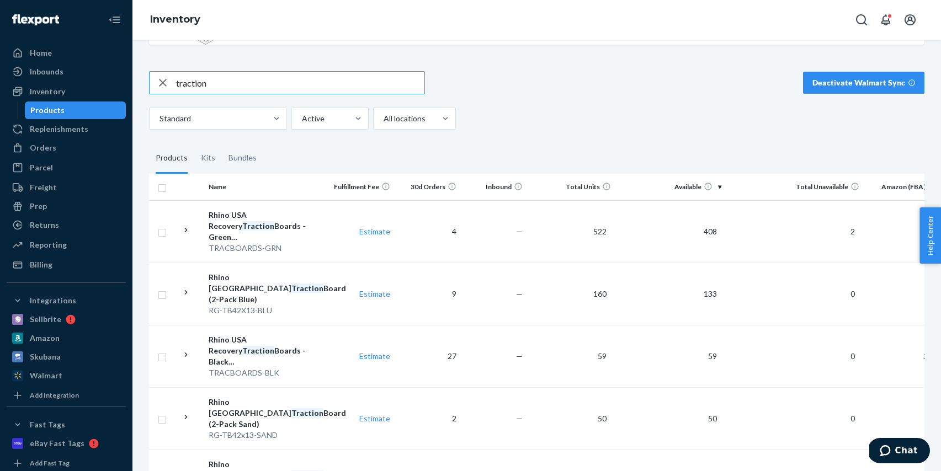
scroll to position [210, 0]
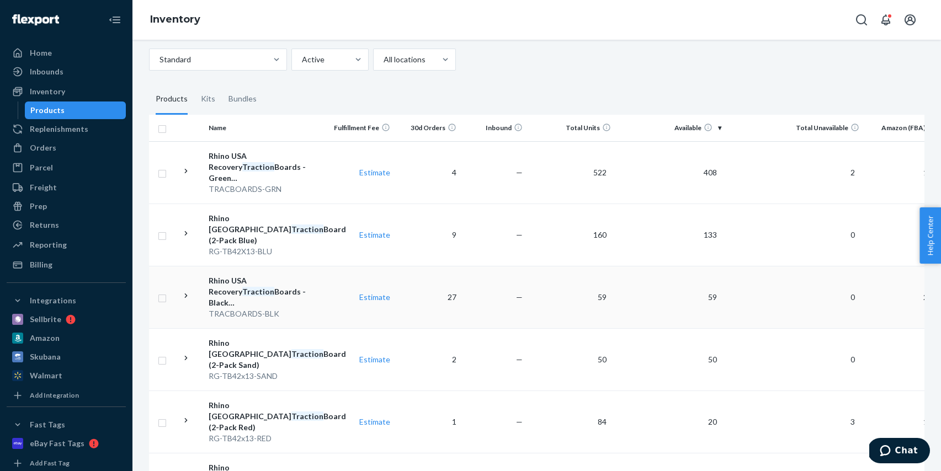
click at [335, 283] on td "Estimate" at bounding box center [361, 297] width 66 height 62
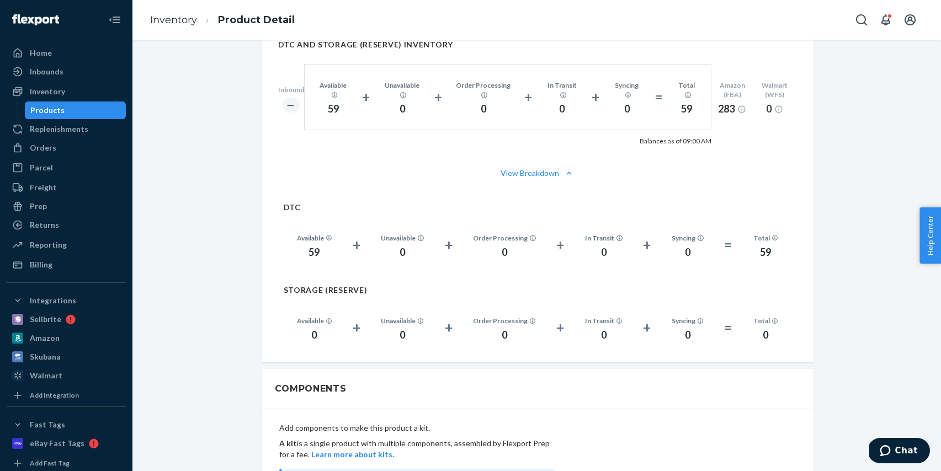
scroll to position [813, 0]
click at [104, 113] on div "Products" at bounding box center [75, 110] width 99 height 15
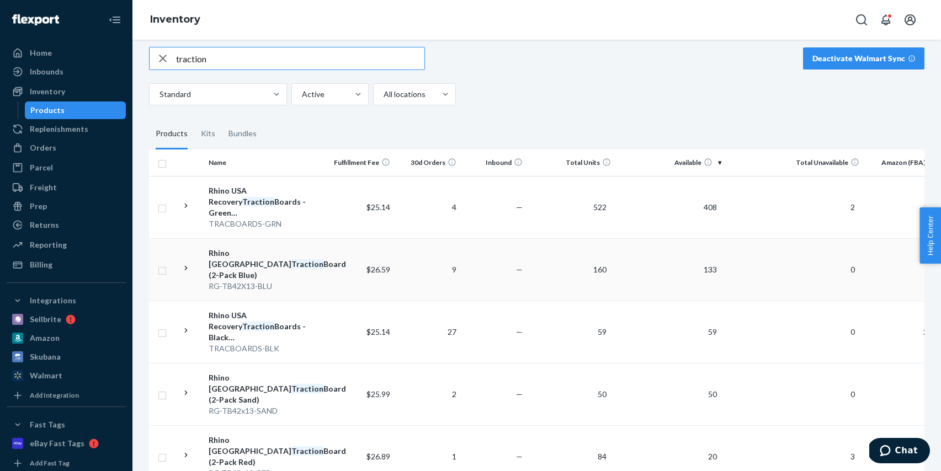
scroll to position [189, 0]
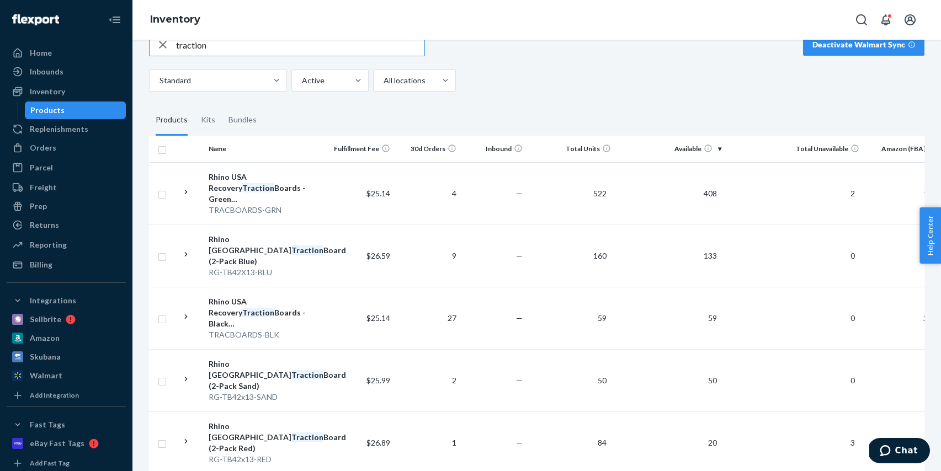
click at [333, 349] on td "$25.99" at bounding box center [361, 380] width 66 height 62
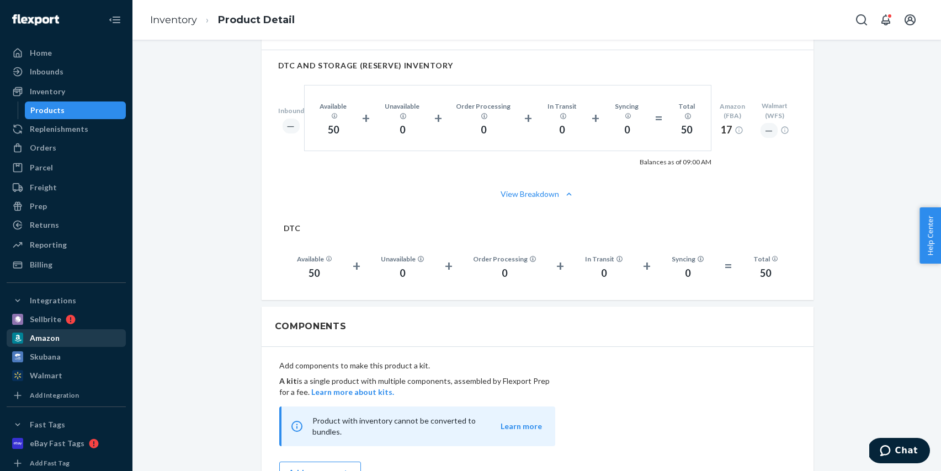
scroll to position [792, 0]
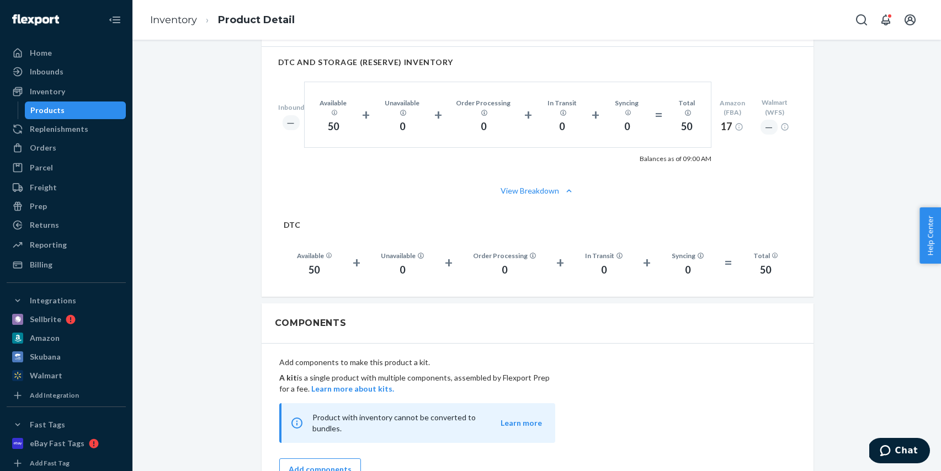
drag, startPoint x: 113, startPoint y: 112, endPoint x: 129, endPoint y: 121, distance: 18.6
click at [113, 112] on div "Products" at bounding box center [75, 110] width 99 height 15
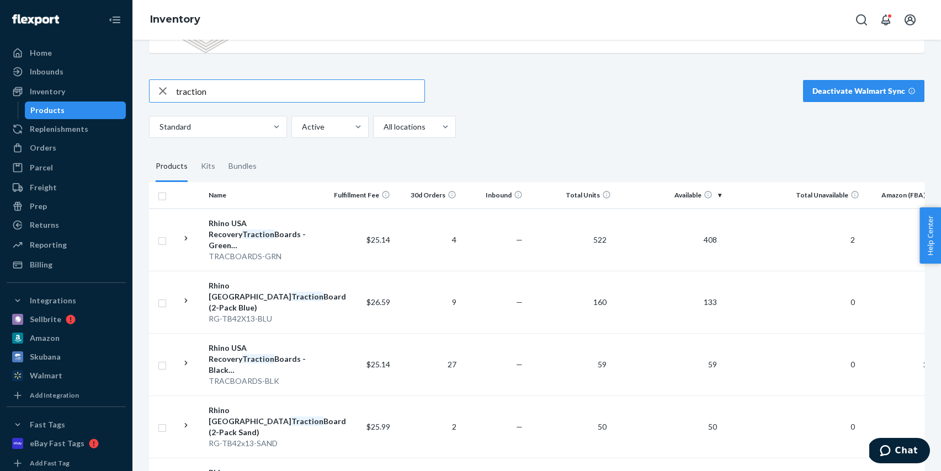
scroll to position [241, 0]
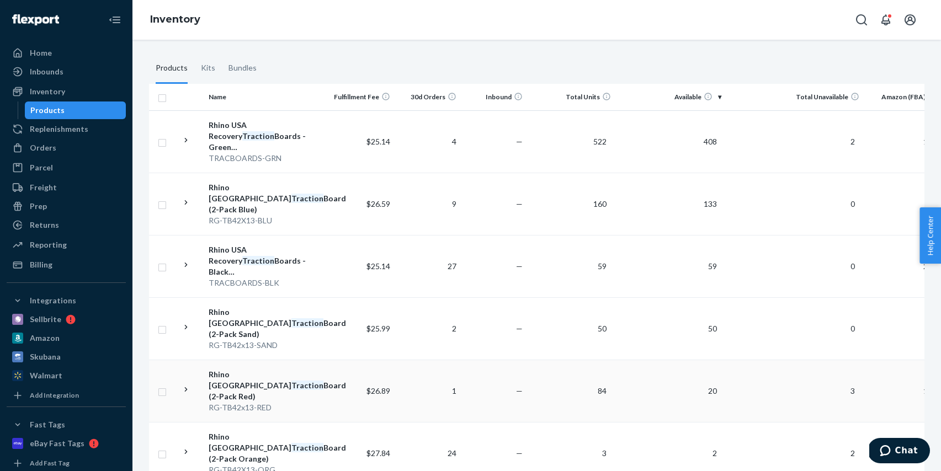
click at [320, 402] on div "RG-TB42x13-RED" at bounding box center [266, 407] width 115 height 11
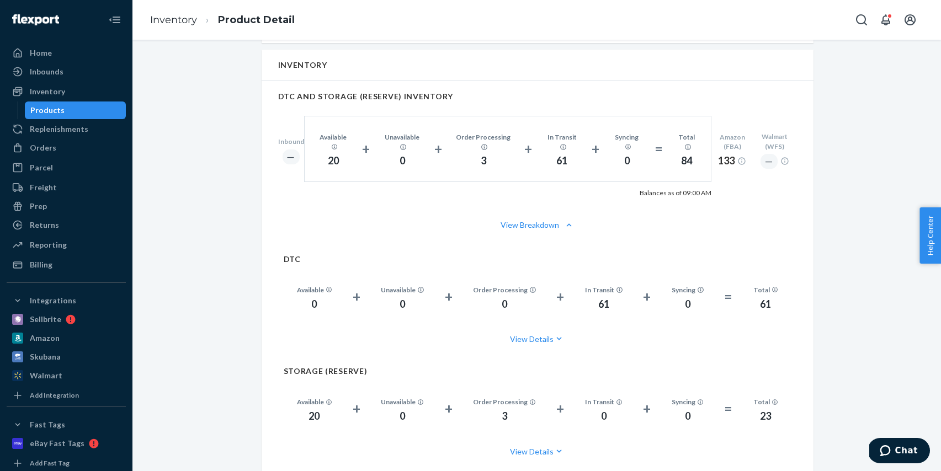
scroll to position [756, 0]
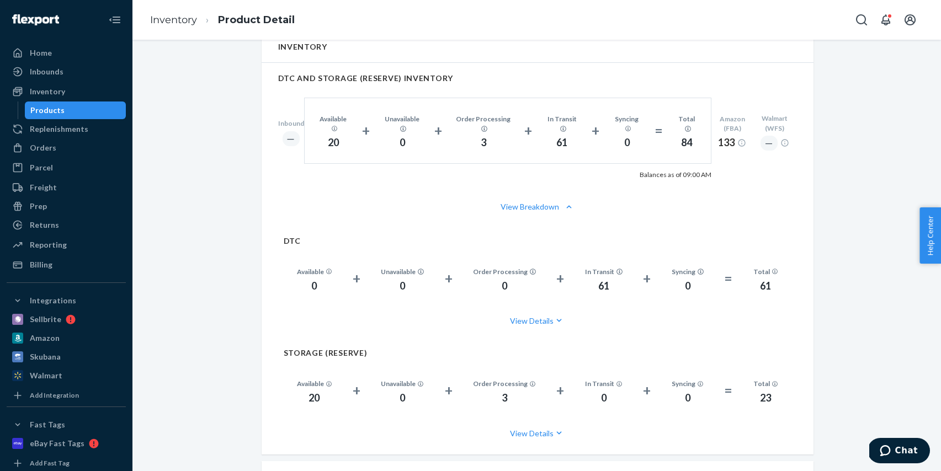
click at [104, 111] on div "Products" at bounding box center [75, 110] width 99 height 15
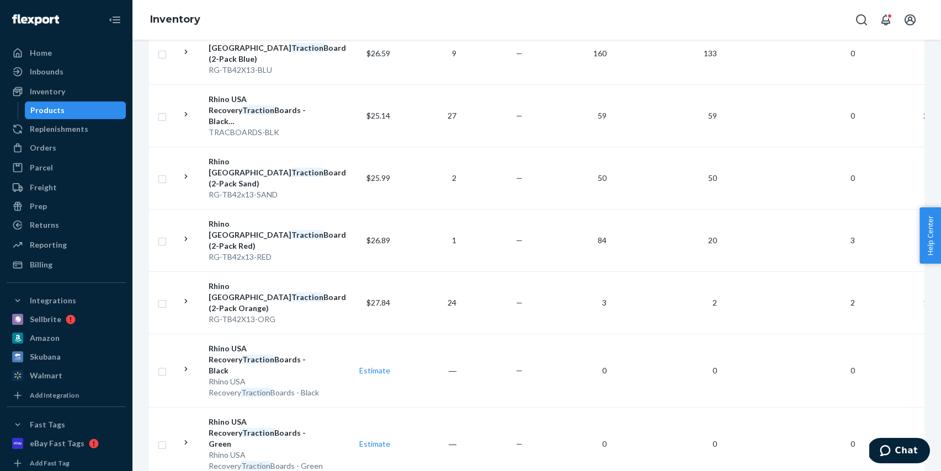
scroll to position [442, 0]
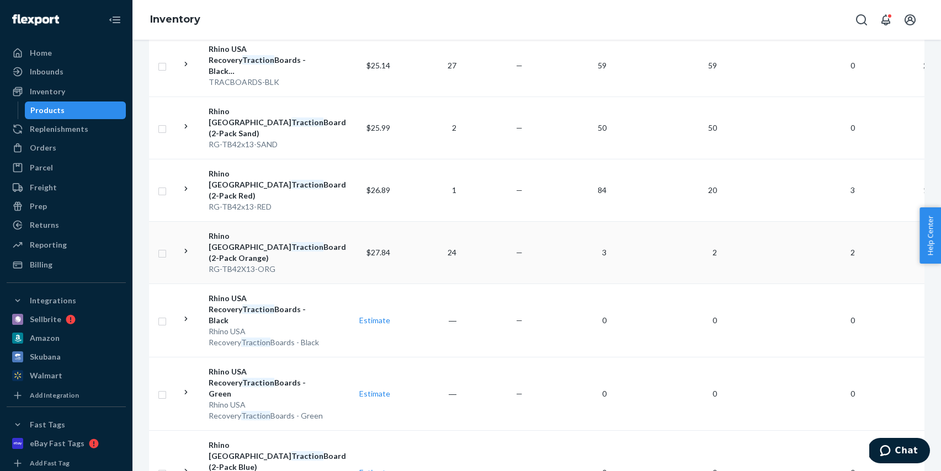
click at [324, 221] on td "Rhino USA Traction Board (2-Pack Orange) RG-TB42X13-ORG" at bounding box center [266, 252] width 124 height 62
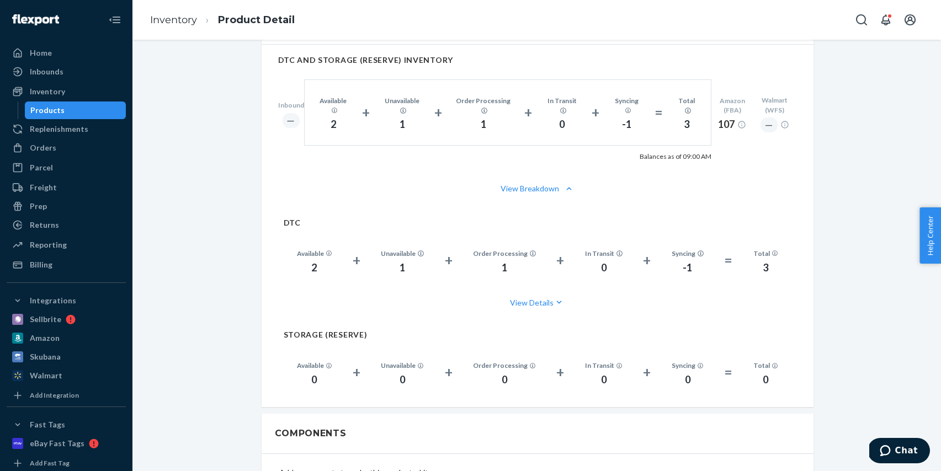
scroll to position [798, 0]
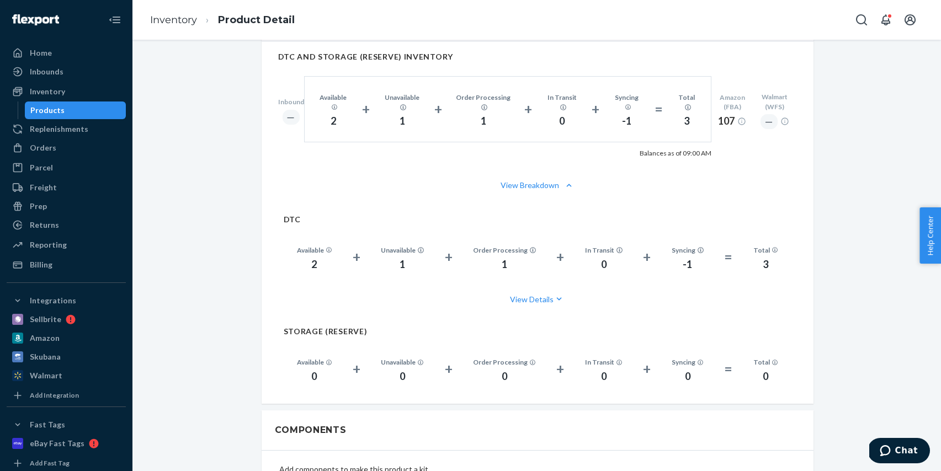
click at [100, 107] on div "Products" at bounding box center [75, 110] width 99 height 15
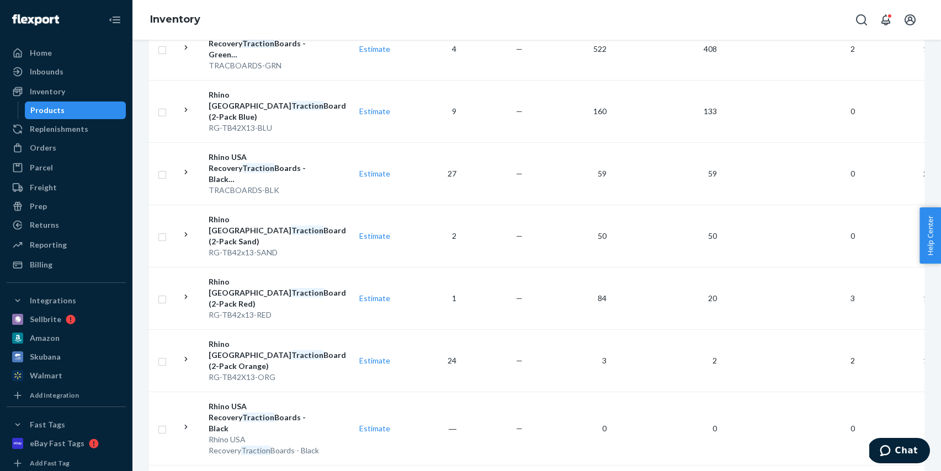
scroll to position [512, 0]
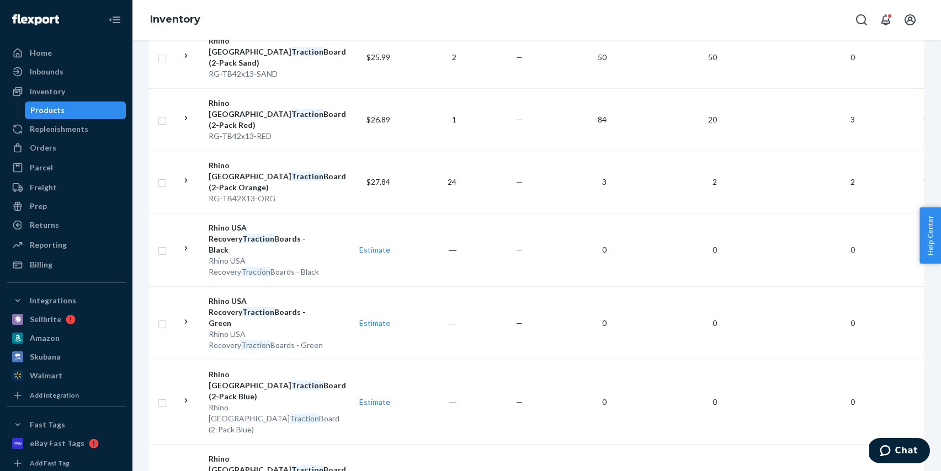
click at [109, 112] on div "Products" at bounding box center [75, 110] width 99 height 15
click at [77, 117] on div "Products" at bounding box center [75, 110] width 99 height 15
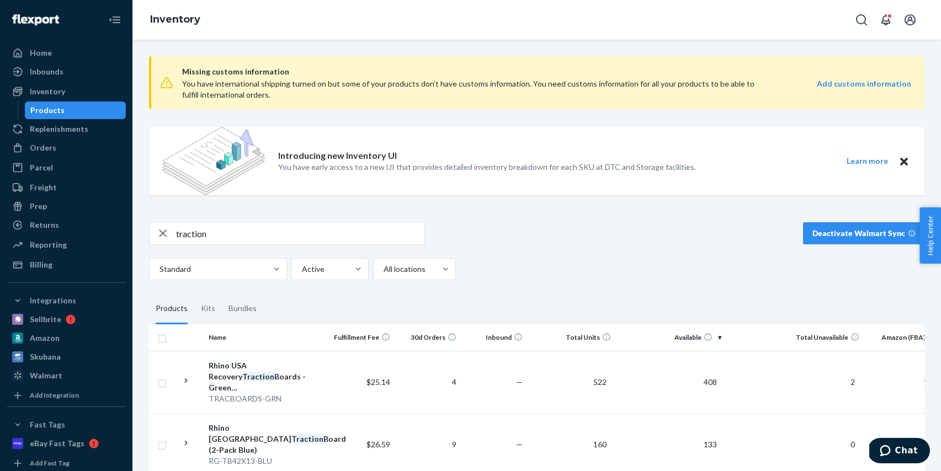
drag, startPoint x: 164, startPoint y: 229, endPoint x: 171, endPoint y: 231, distance: 6.8
click at [165, 229] on icon "button" at bounding box center [162, 233] width 13 height 22
click at [216, 232] on input "text" at bounding box center [300, 233] width 248 height 22
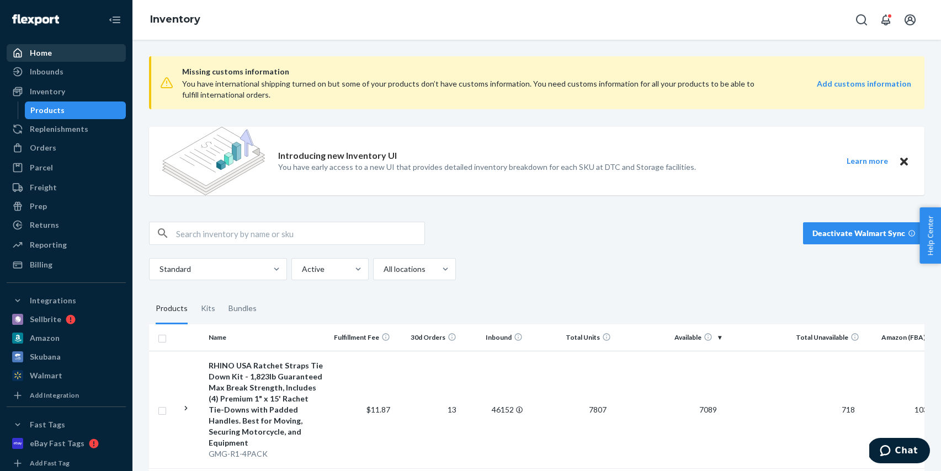
click at [41, 48] on div "Home" at bounding box center [41, 52] width 22 height 11
